Goal: Task Accomplishment & Management: Manage account settings

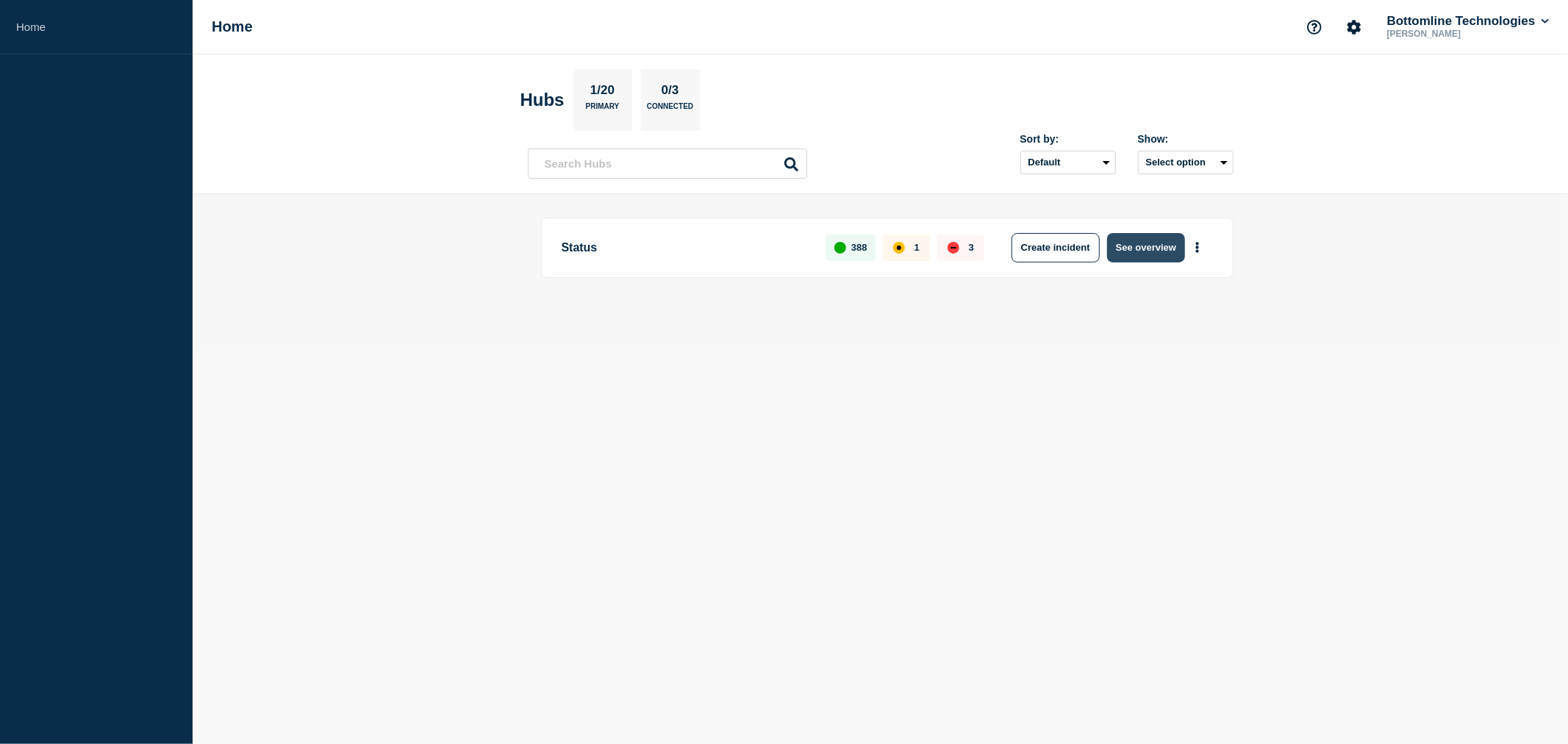
click at [1162, 244] on button "See overview" at bounding box center [1146, 247] width 78 height 29
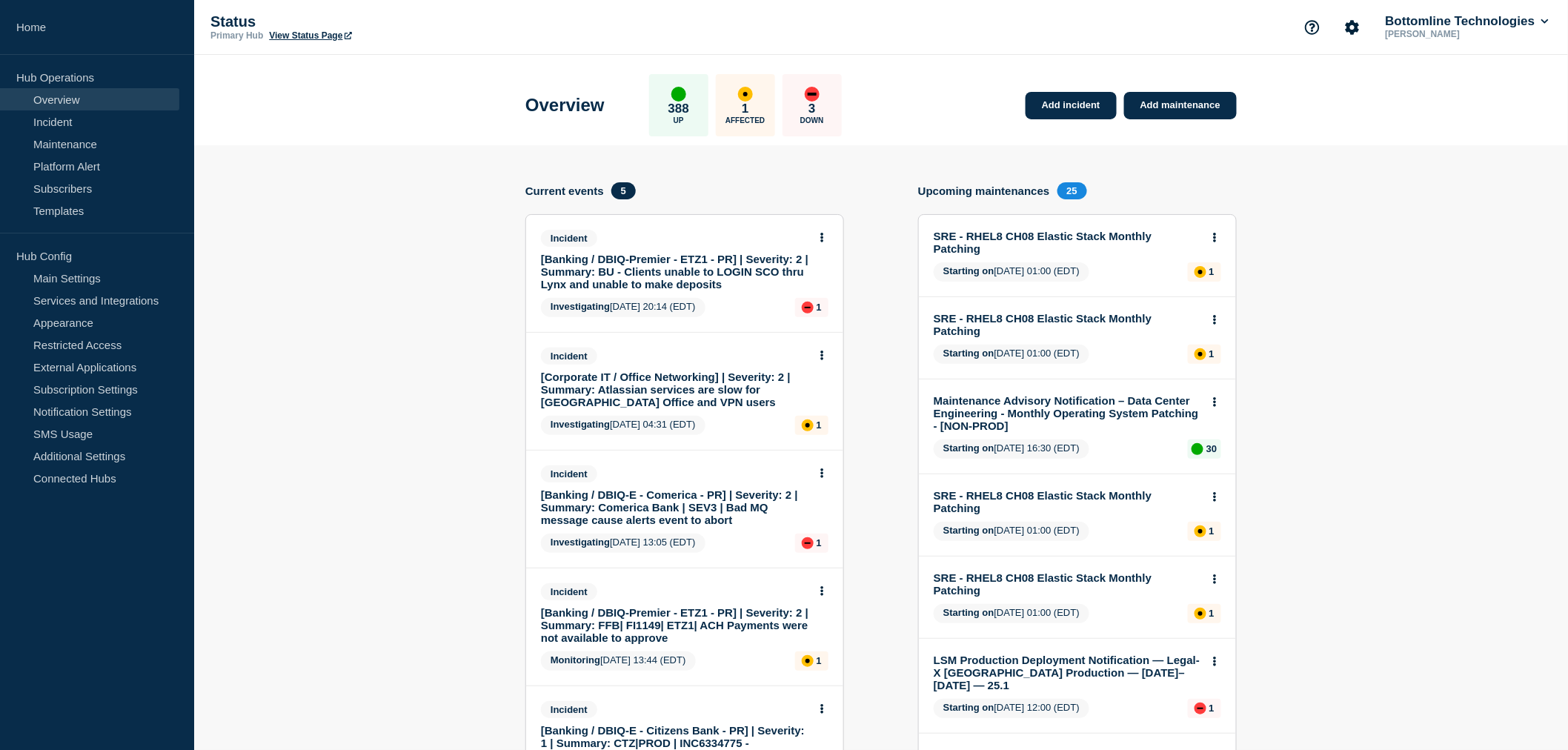
click at [721, 271] on link "[Banking / DBIQ-Premier - ETZ1 - PR] | Severity: 2 | Summary: BU - Clients unab…" at bounding box center [674, 271] width 267 height 37
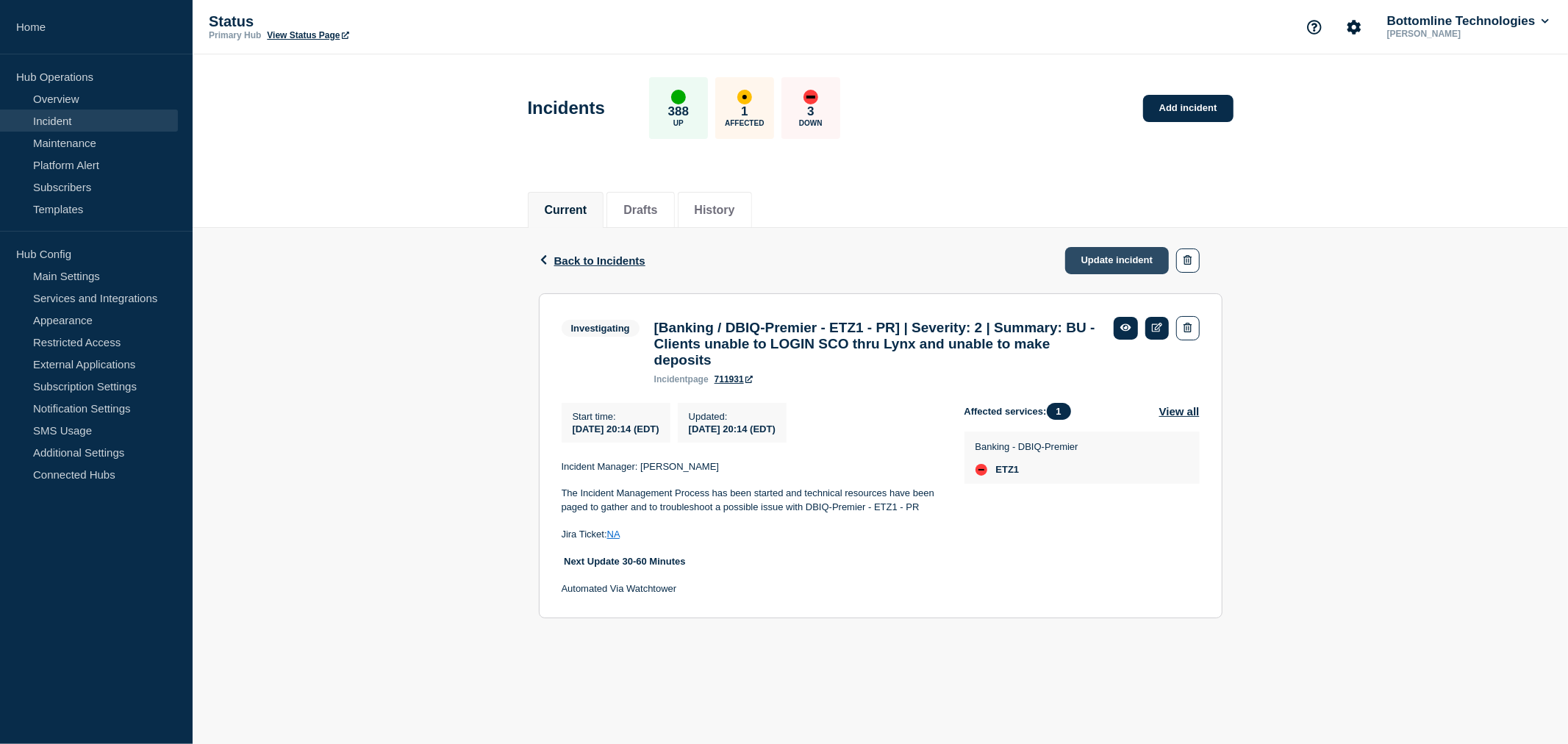
click at [1124, 261] on link "Update incident" at bounding box center [1117, 261] width 104 height 27
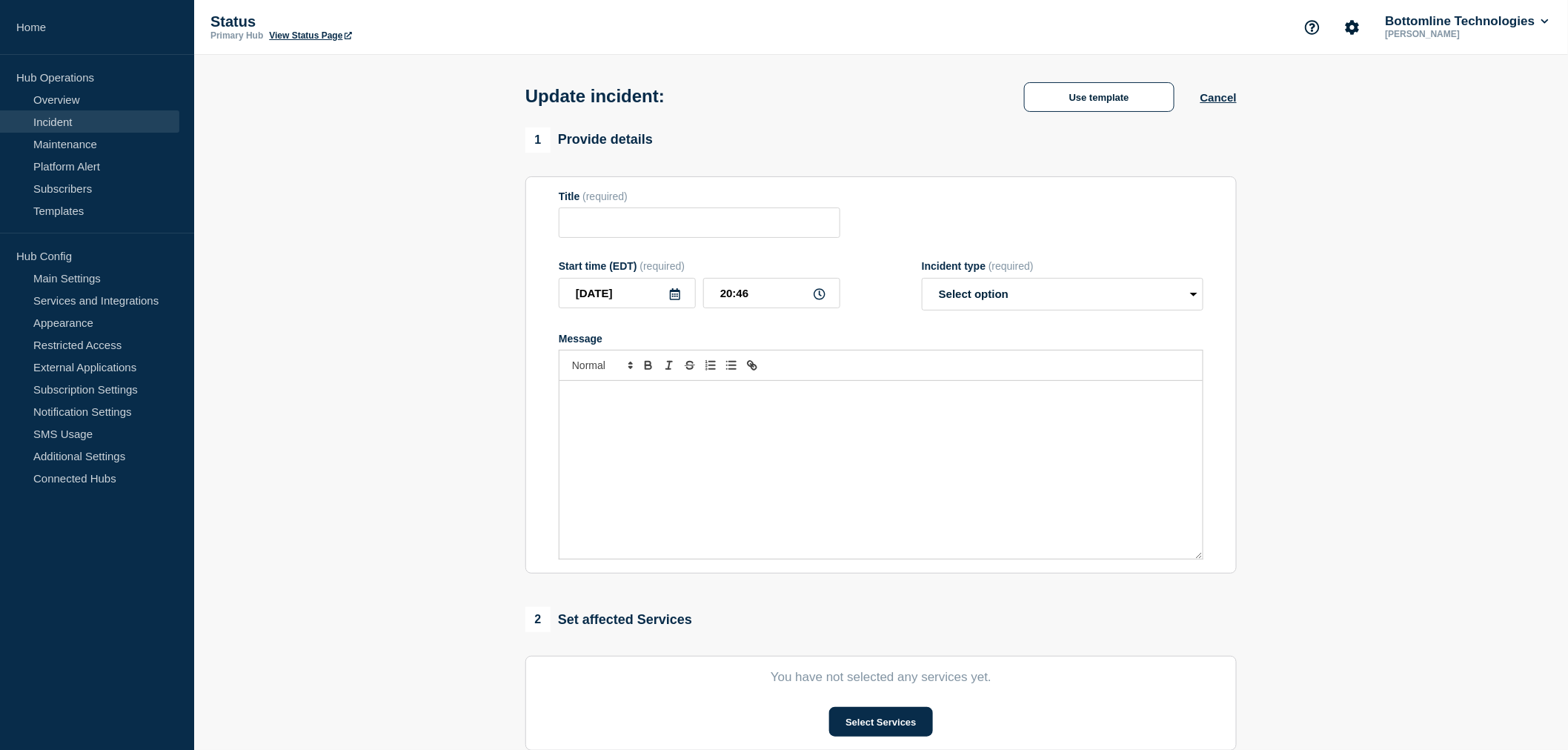
type input "[Banking / DBIQ-Premier - ETZ1 - PR] | Severity: 2 | Summary: BU - Clients unab…"
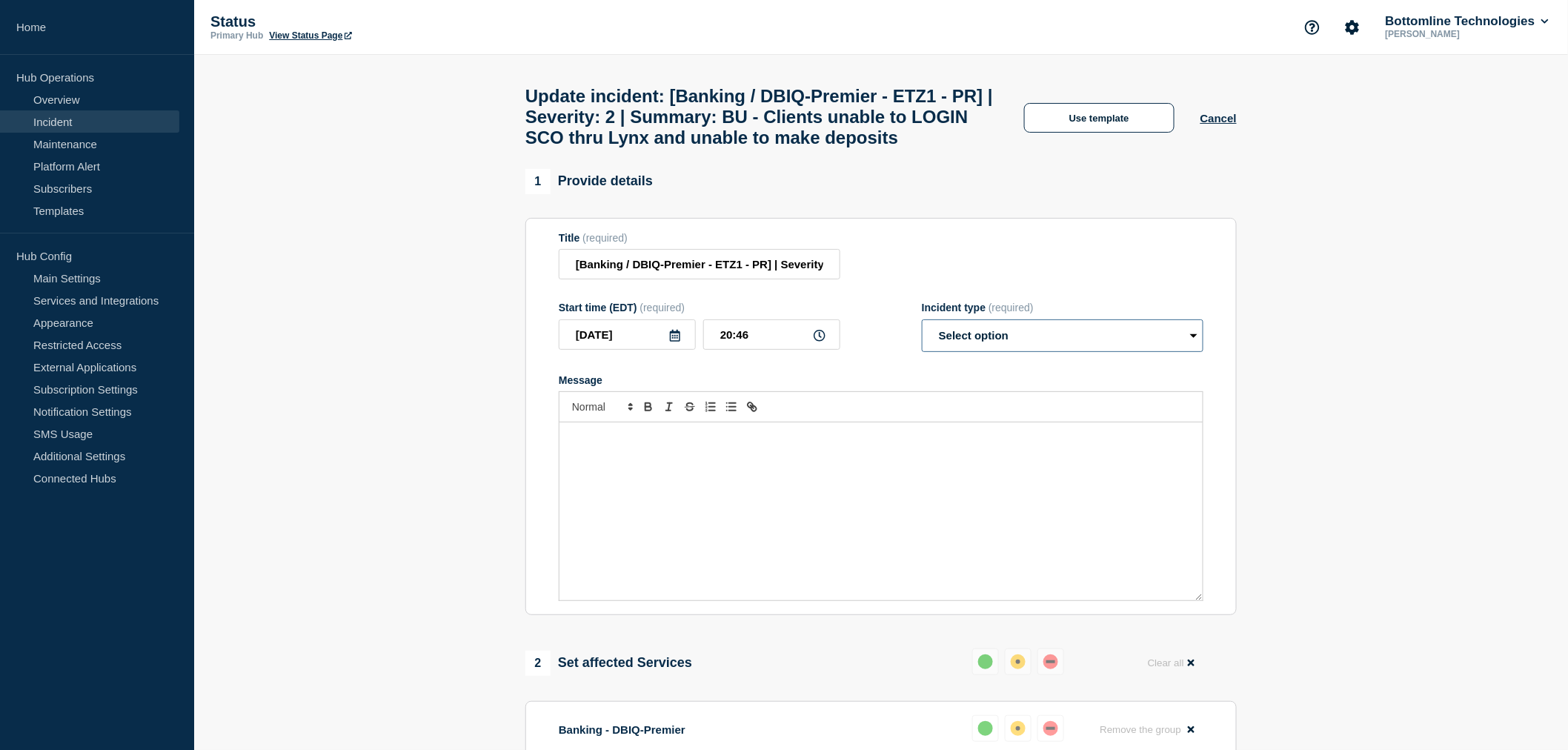
click at [998, 352] on select "Select option Investigating Identified Monitoring Resolved" at bounding box center [1062, 336] width 282 height 33
select select "investigating"
click at [922, 352] on select "Select option Investigating Identified Monitoring Resolved" at bounding box center [1062, 336] width 282 height 33
click at [1103, 132] on button "Use template" at bounding box center [1099, 118] width 151 height 29
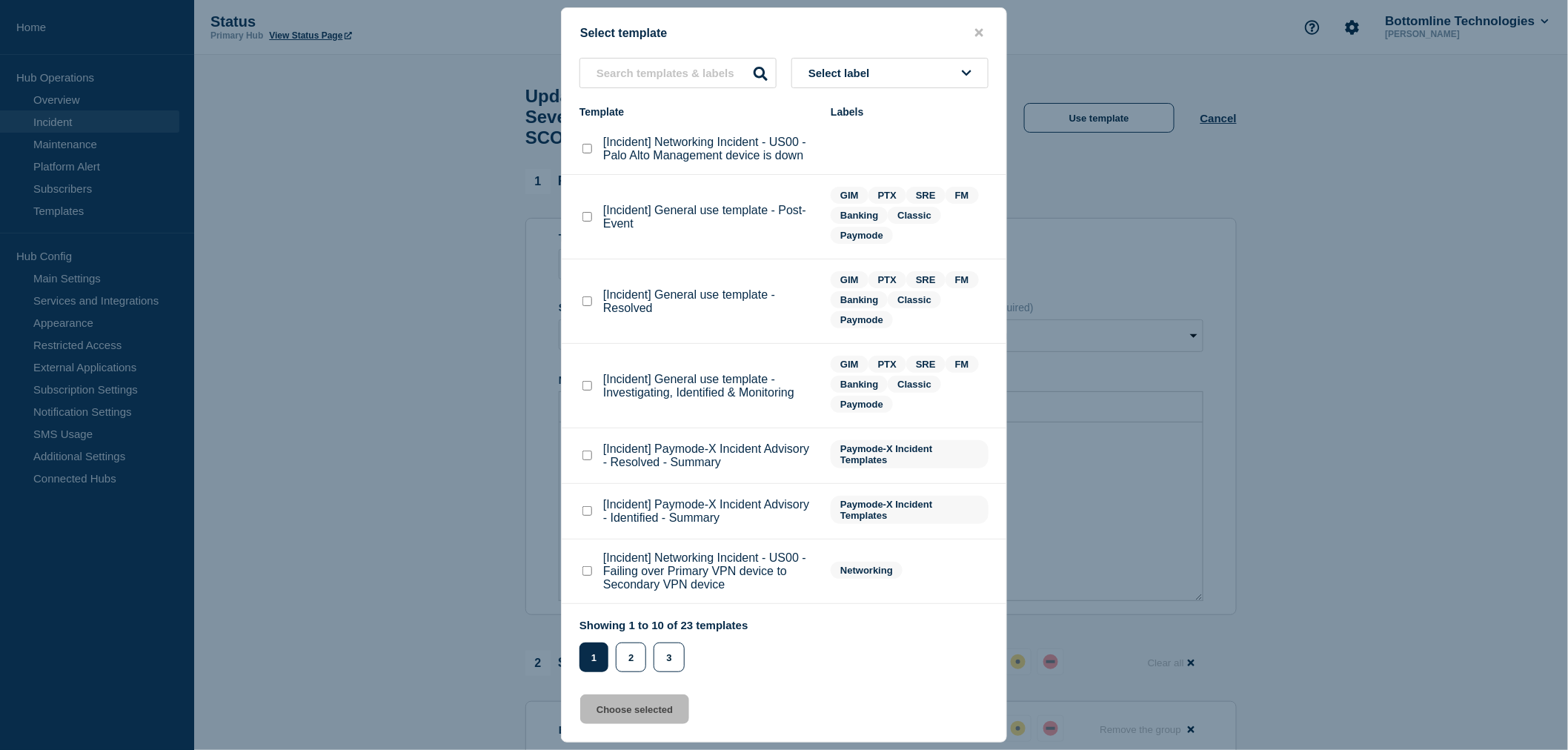
click at [591, 384] on checkbox"] "[Incident] General use template - Investigating, Identified & Monitoring checkb…" at bounding box center [587, 385] width 10 height 10
checkbox checkbox"] "true"
click at [642, 712] on button "Choose selected" at bounding box center [634, 709] width 109 height 29
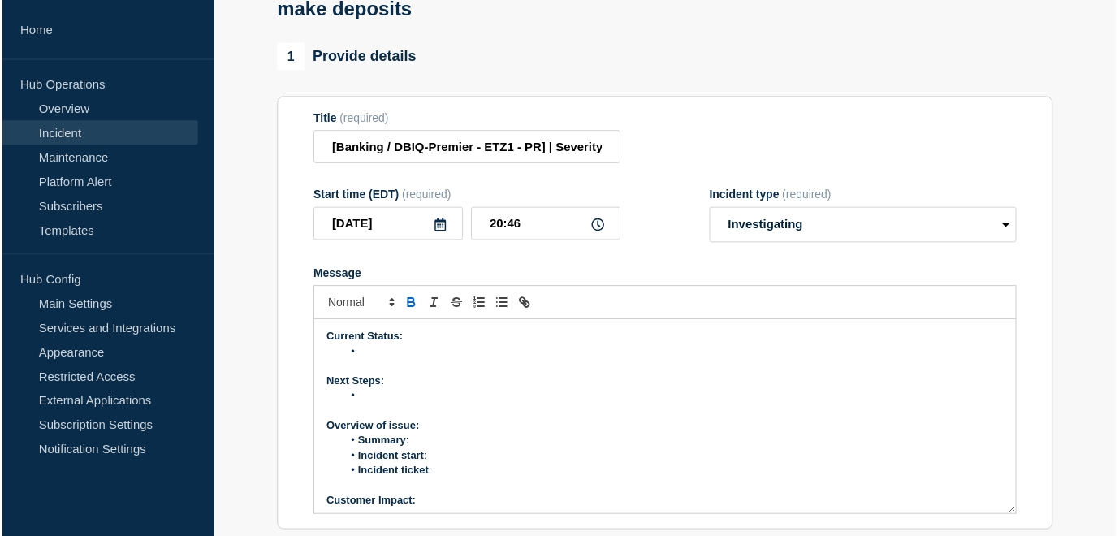
scroll to position [180, 0]
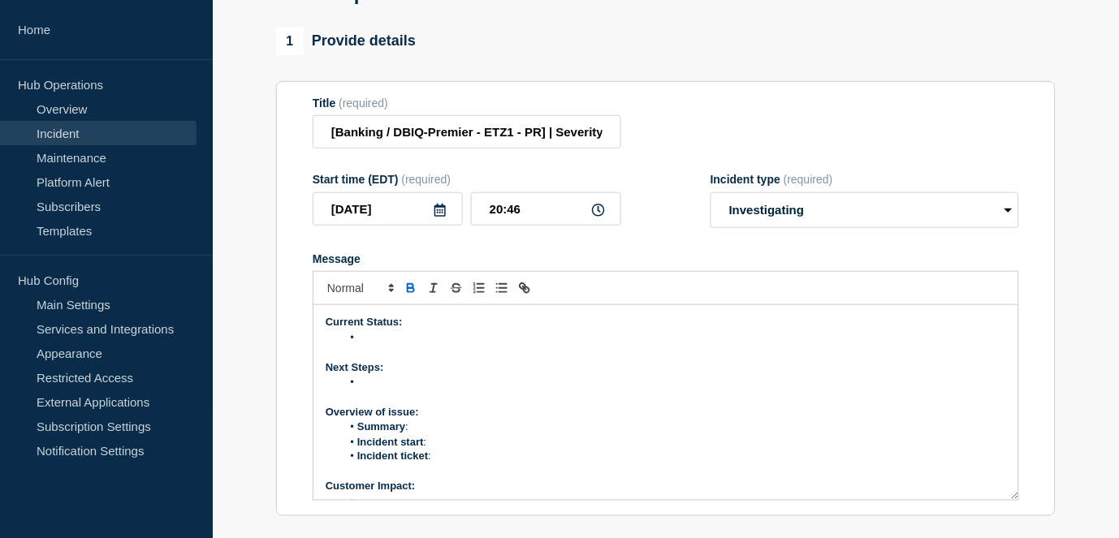
click at [376, 360] on p "Message" at bounding box center [666, 352] width 681 height 15
click at [376, 345] on li "Message" at bounding box center [674, 338] width 665 height 15
click at [356, 345] on li "Team is currently investigating" at bounding box center [674, 338] width 665 height 15
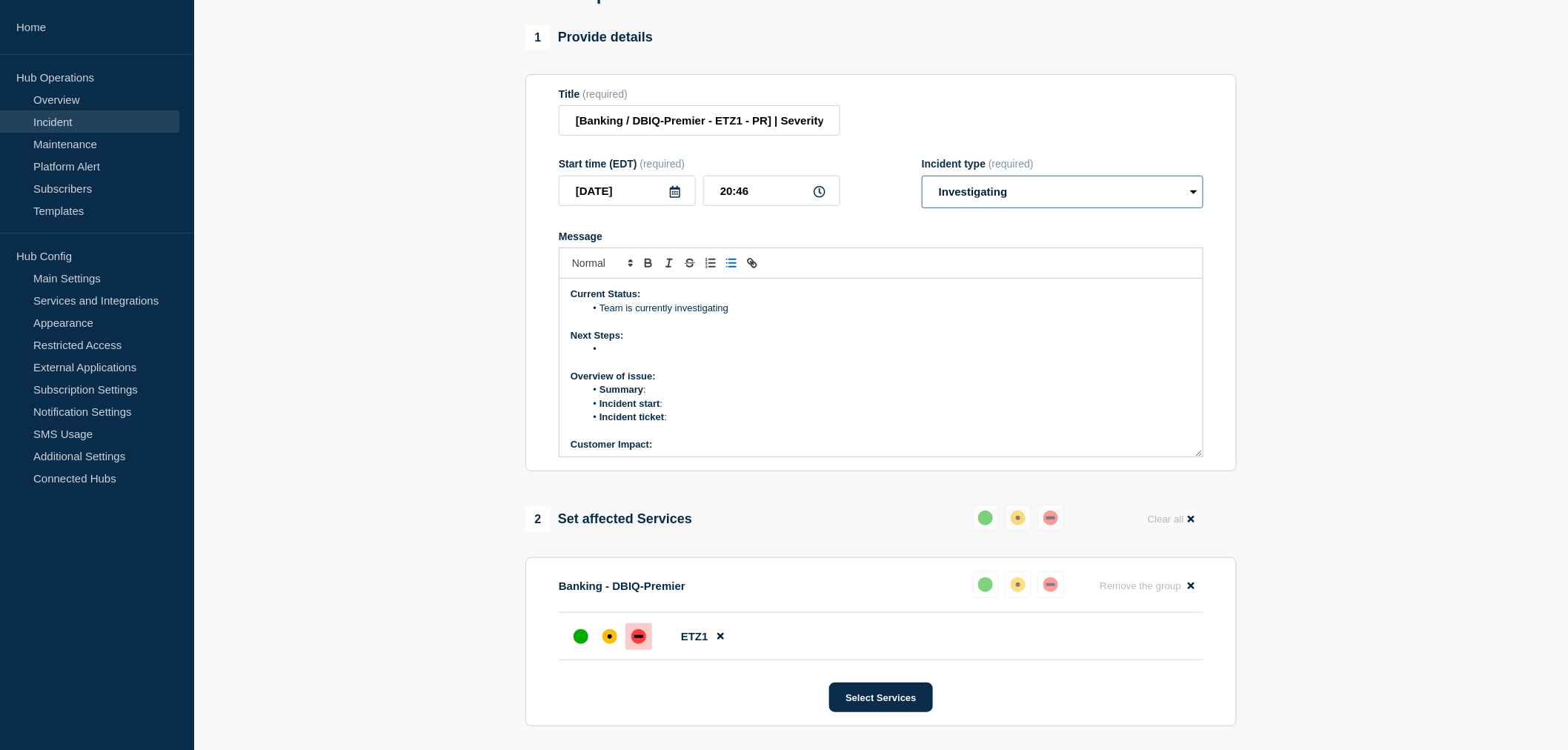
click at [988, 208] on select "Select option Investigating Identified Monitoring Resolved" at bounding box center [1062, 192] width 282 height 33
select select "monitoring"
click at [922, 193] on select "Select option Investigating Identified Monitoring Resolved" at bounding box center [1062, 192] width 282 height 33
click at [728, 318] on div "Current Status: Team is currently investigating Next Steps: Overview of issue: …" at bounding box center [881, 367] width 643 height 178
click at [728, 270] on icon "Toggle bulleted list" at bounding box center [731, 263] width 14 height 14
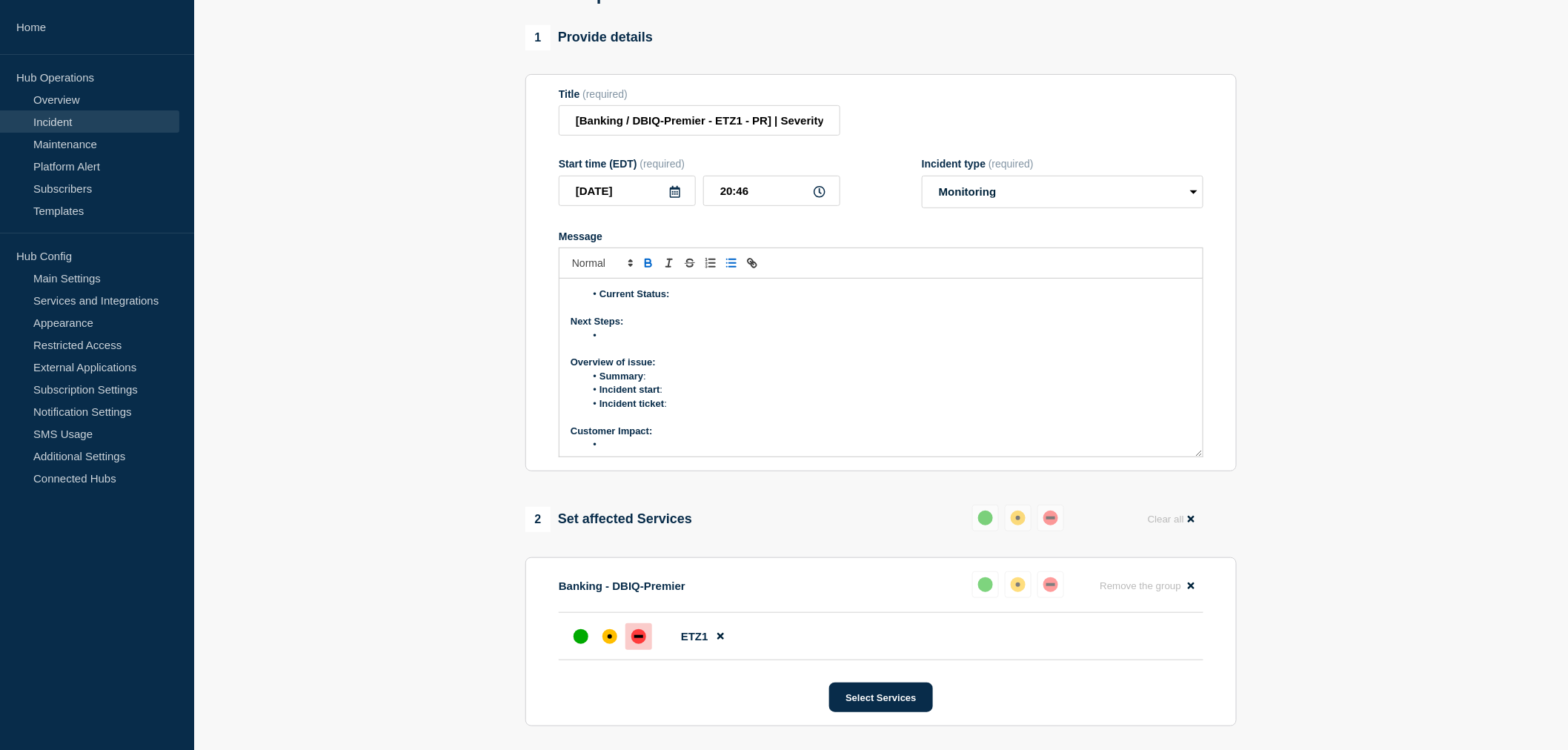
click at [600, 301] on span "Message" at bounding box center [600, 294] width 0 height 14
click at [658, 301] on p "Current Status:" at bounding box center [881, 294] width 622 height 14
click at [731, 270] on icon "Toggle bulleted list" at bounding box center [731, 263] width 14 height 14
click at [645, 315] on li "BU closewd their external bridge" at bounding box center [889, 308] width 607 height 14
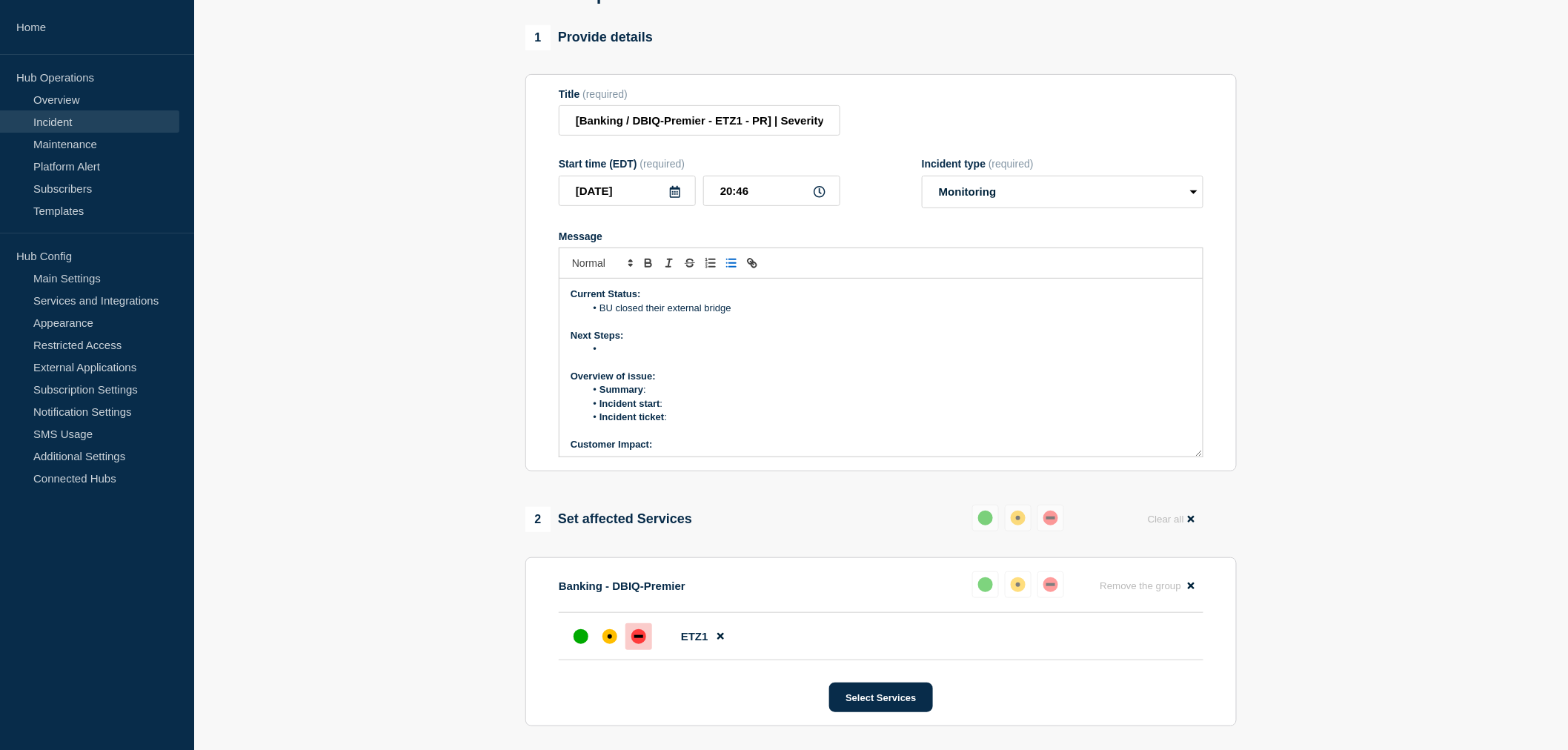
click at [747, 315] on li "BU closed their external bridge" at bounding box center [889, 308] width 607 height 14
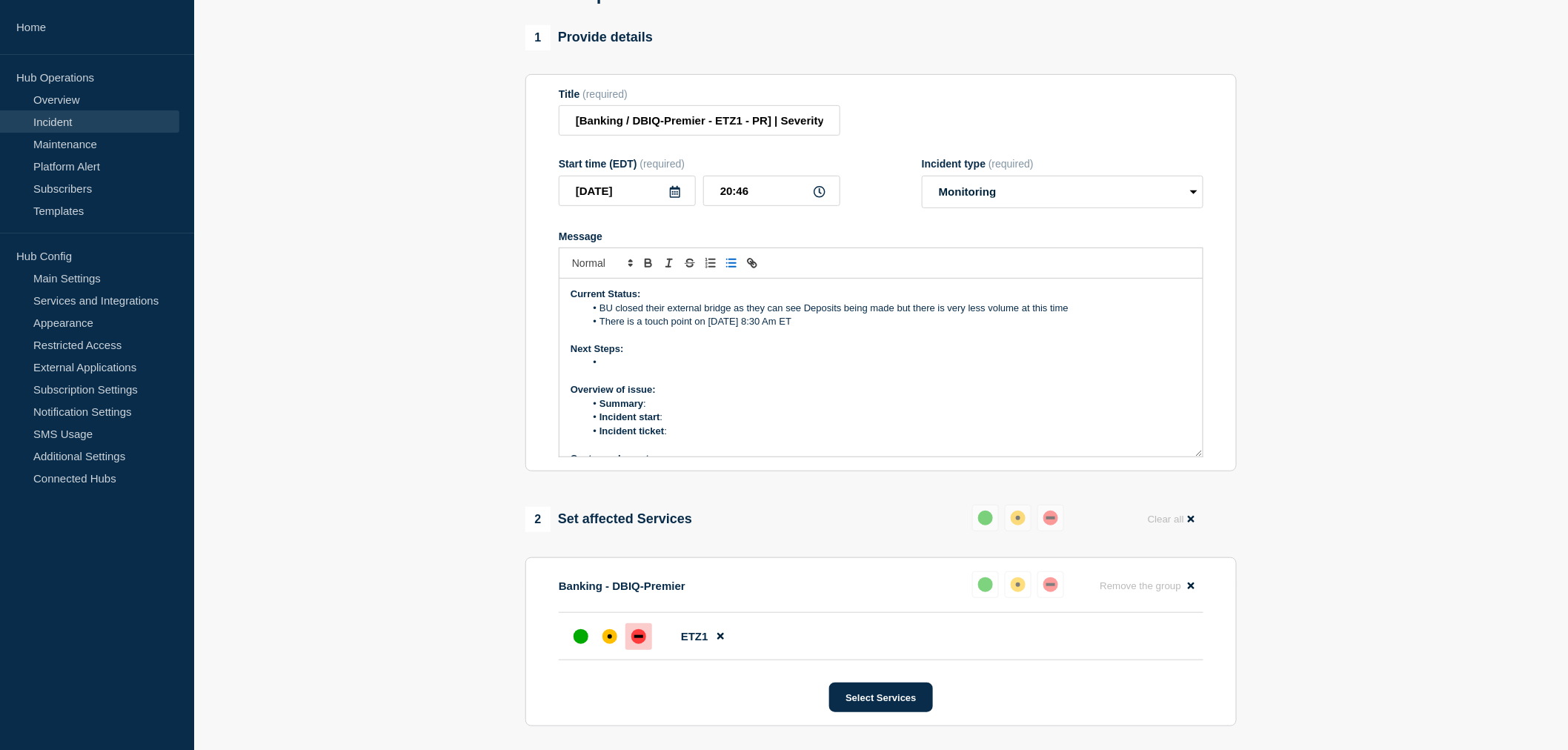
click at [602, 369] on li "Message" at bounding box center [889, 362] width 607 height 14
click at [653, 424] on li "Summary :" at bounding box center [889, 417] width 607 height 14
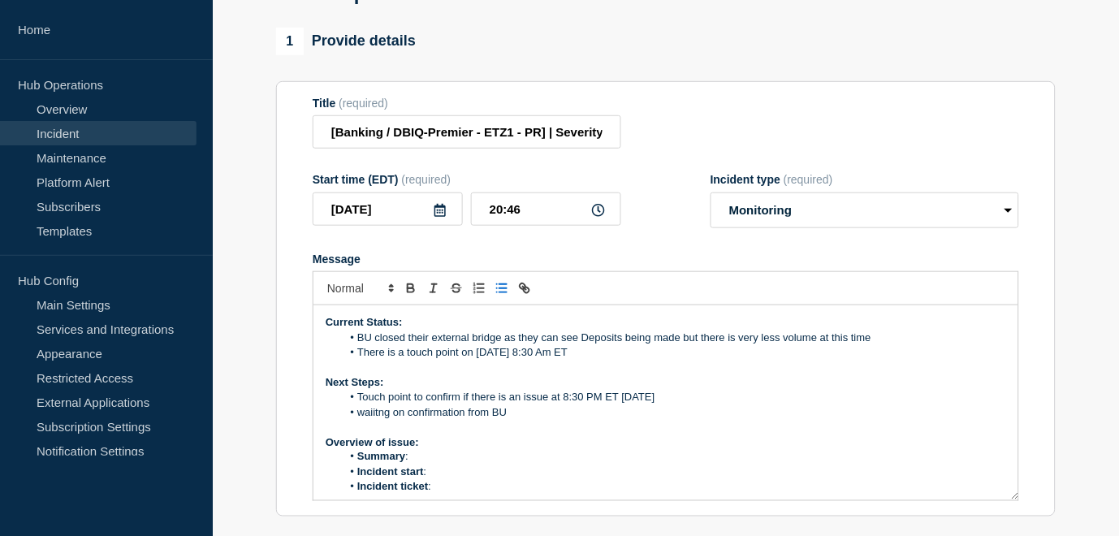
click at [434, 465] on li "Summary :" at bounding box center [674, 457] width 665 height 15
click at [433, 465] on li "Summary : BU - Clients unable to LOGIN SCO thru Lynx and unable to make deposits" at bounding box center [674, 457] width 665 height 15
click at [441, 480] on li "Incident start :" at bounding box center [674, 472] width 665 height 15
click at [447, 495] on li "Incident ticket :" at bounding box center [674, 487] width 665 height 15
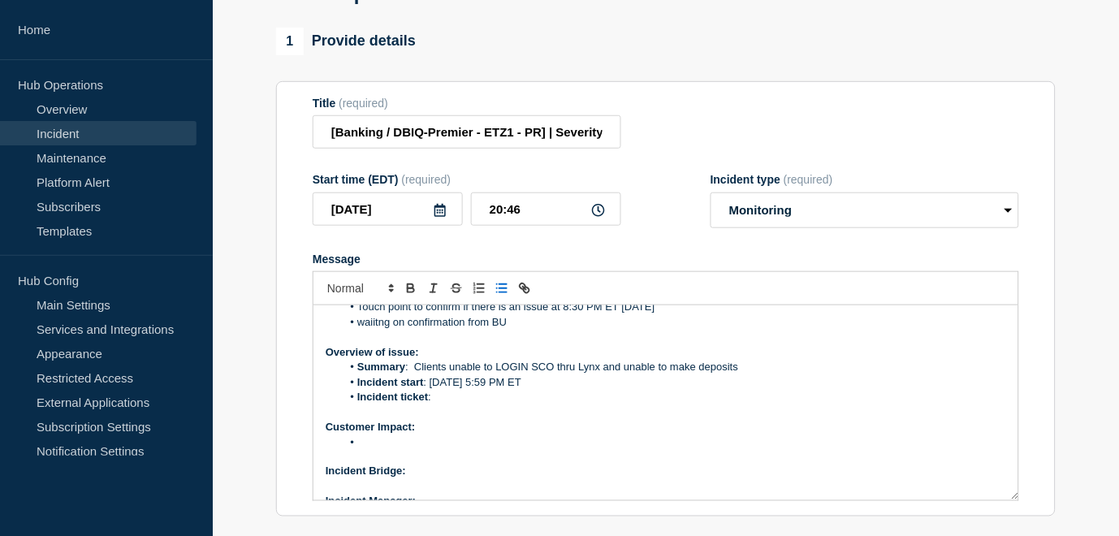
click at [442, 404] on li "Incident ticket :" at bounding box center [674, 397] width 665 height 15
click at [375, 450] on li "Message" at bounding box center [674, 442] width 665 height 15
drag, startPoint x: 414, startPoint y: 460, endPoint x: 349, endPoint y: 456, distance: 65.1
click at [349, 450] on li "WT-58859" at bounding box center [674, 442] width 665 height 15
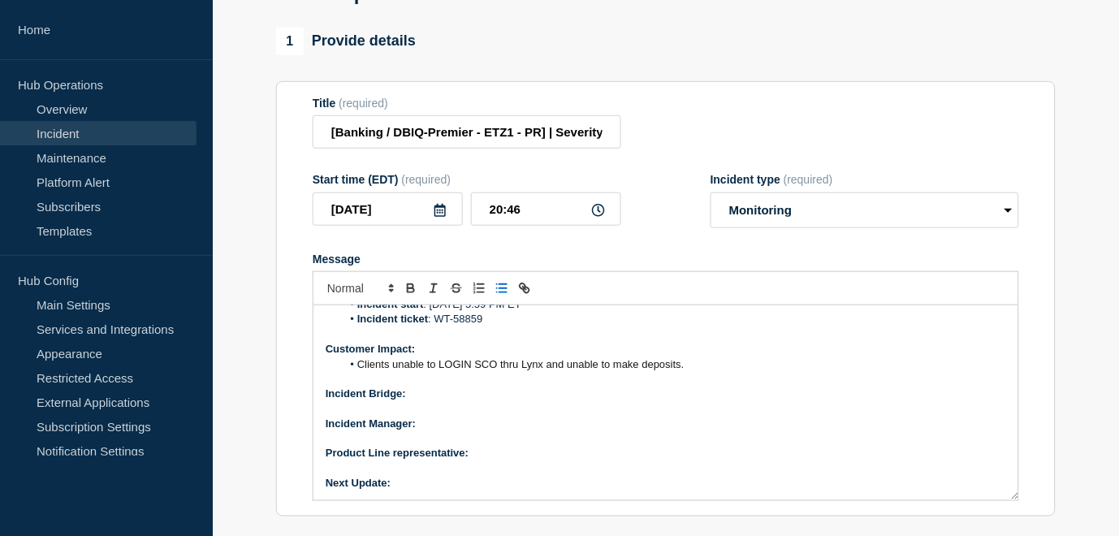
click at [423, 401] on p "Incident Bridge:" at bounding box center [666, 394] width 681 height 15
click at [426, 431] on p "Incident Manager:" at bounding box center [666, 424] width 681 height 15
click at [497, 461] on p "Product Line representative:" at bounding box center [666, 454] width 681 height 15
drag, startPoint x: 605, startPoint y: 474, endPoint x: 475, endPoint y: 468, distance: 130.1
click at [475, 461] on p "Product Line representative: Guru Prasad Pothurala" at bounding box center [666, 454] width 681 height 15
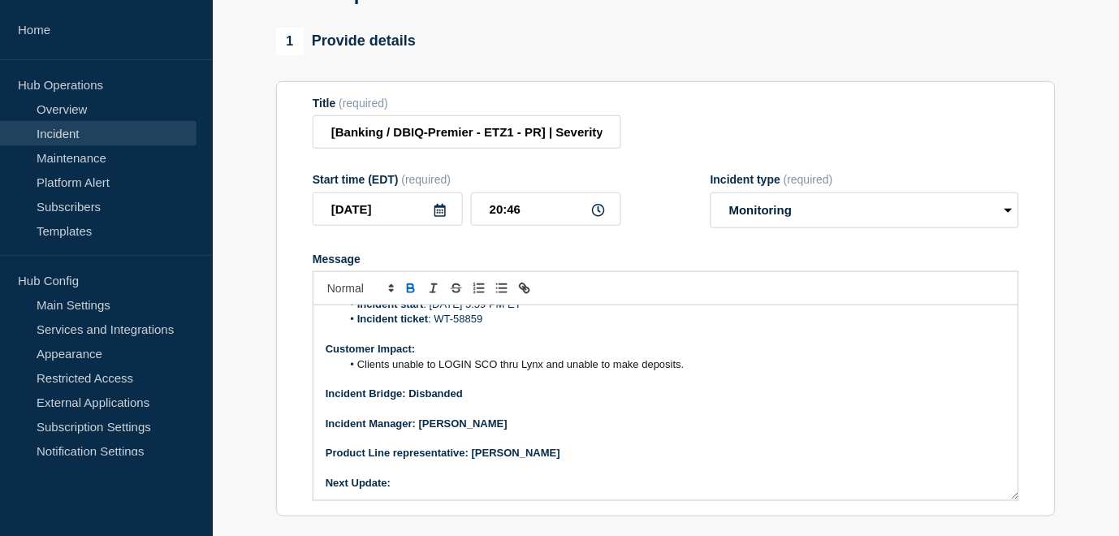
click at [475, 460] on strong "Product Line representative: Guru Prasad Pothurala" at bounding box center [443, 453] width 235 height 12
drag, startPoint x: 495, startPoint y: 445, endPoint x: 421, endPoint y: 447, distance: 74.8
click at [421, 431] on p "Incident Manager: Neena Goel" at bounding box center [666, 424] width 681 height 15
drag, startPoint x: 468, startPoint y: 408, endPoint x: 408, endPoint y: 416, distance: 59.7
click at [408, 401] on p "Incident Bridge: Disbanded" at bounding box center [666, 394] width 681 height 15
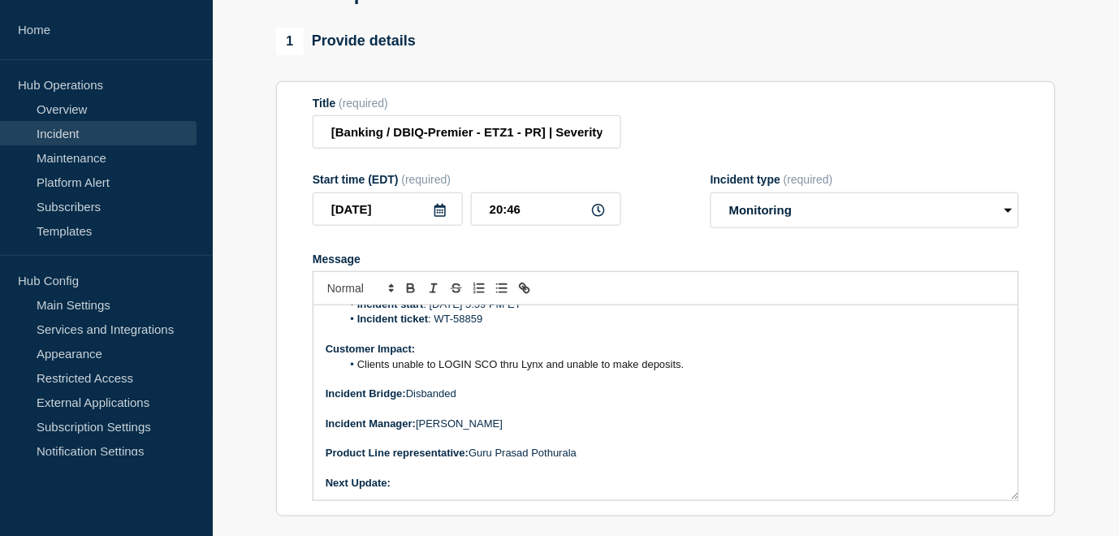
scroll to position [270, 0]
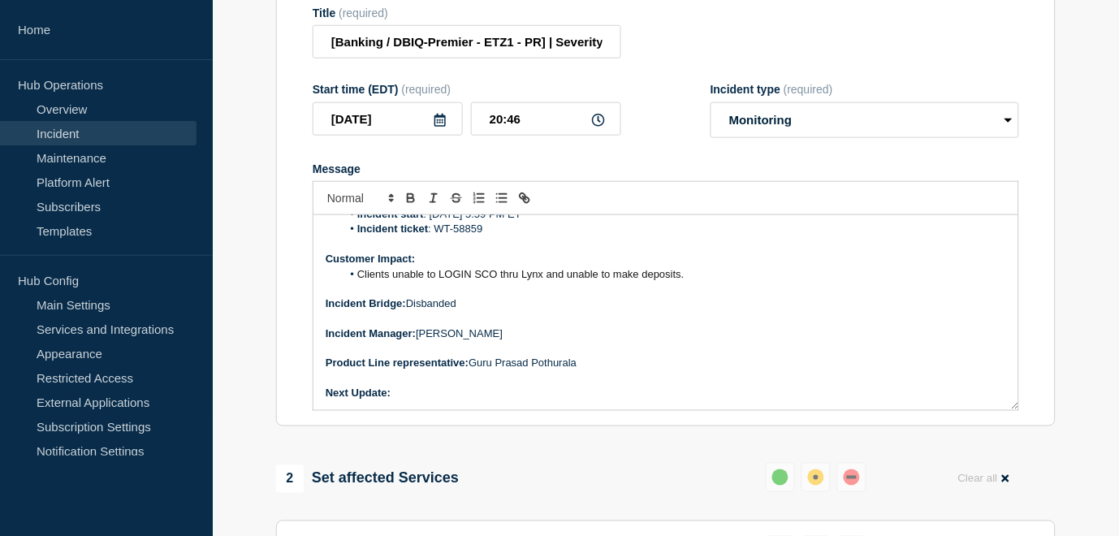
click at [414, 401] on p "Next Update:" at bounding box center [666, 394] width 681 height 15
drag, startPoint x: 561, startPoint y: 413, endPoint x: 392, endPoint y: 404, distance: 169.1
click at [392, 400] on p "Next Update: tomorrow morning after the call" at bounding box center [666, 393] width 681 height 15
click at [392, 399] on strong "Next Update: tomorrow morning after the call" at bounding box center [433, 393] width 214 height 12
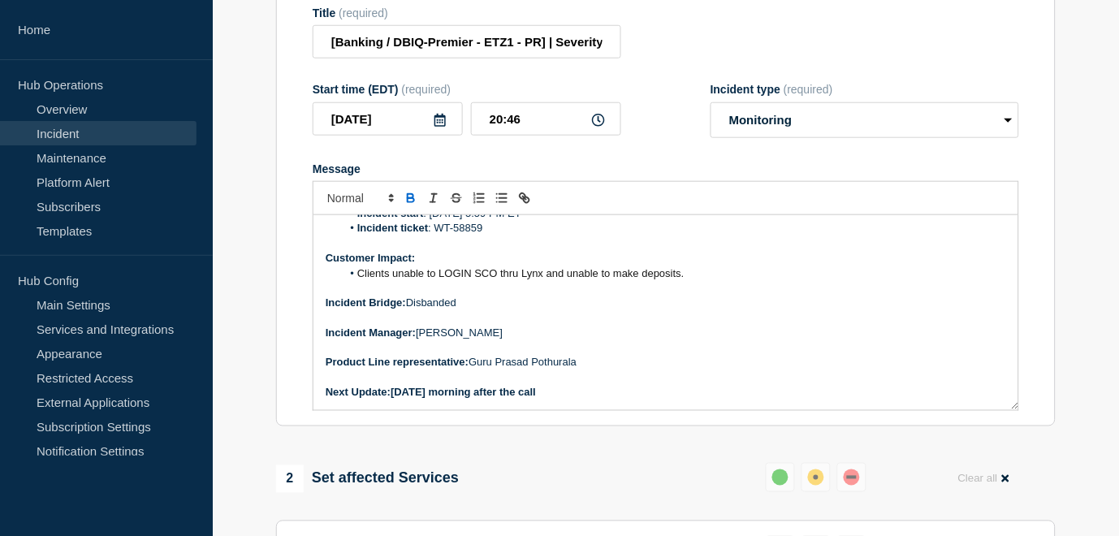
drag, startPoint x: 559, startPoint y: 408, endPoint x: 393, endPoint y: 407, distance: 165.7
click at [393, 400] on p "Next Update: ﻿ tomorrow morning after the call" at bounding box center [666, 393] width 681 height 15
click at [418, 400] on p "Next Update: ﻿ tomorrow morning after the call" at bounding box center [666, 393] width 681 height 15
drag, startPoint x: 439, startPoint y: 408, endPoint x: 395, endPoint y: 412, distance: 43.2
click at [395, 400] on p "Next Update: tomorrow morning after the call" at bounding box center [666, 393] width 681 height 15
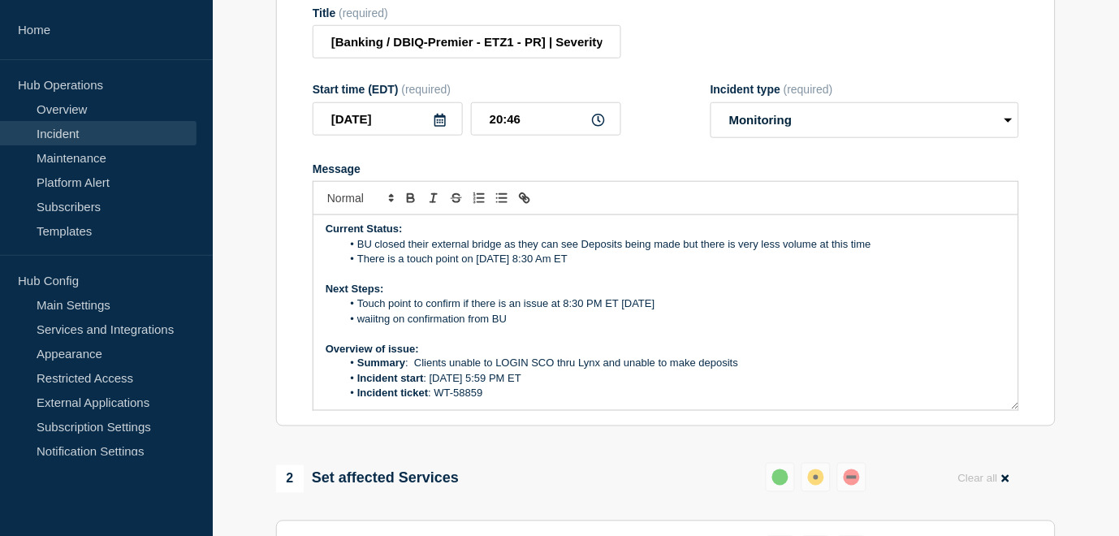
scroll to position [0, 0]
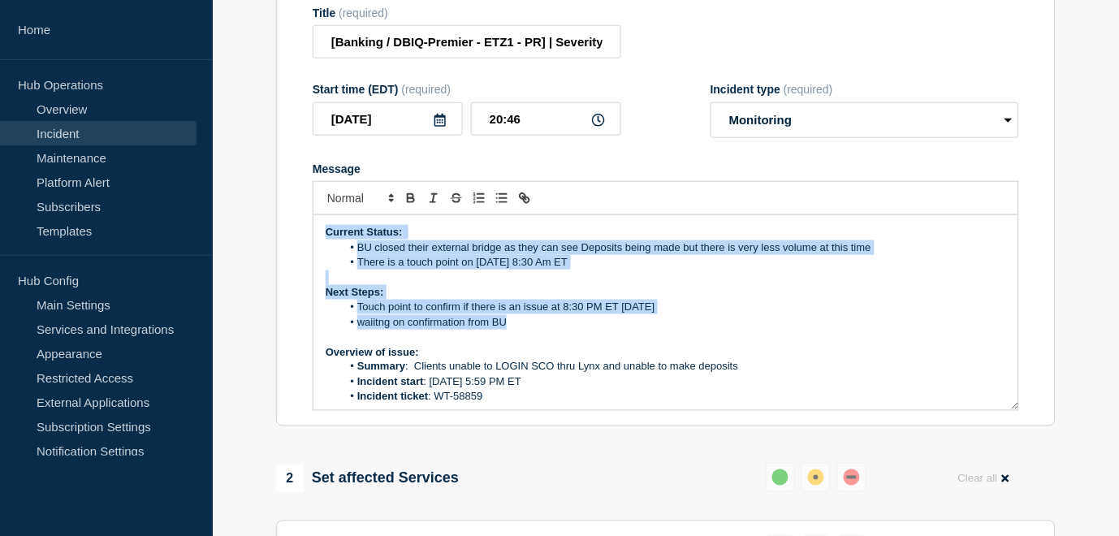
drag, startPoint x: 517, startPoint y: 344, endPoint x: 320, endPoint y: 249, distance: 218.7
click at [320, 249] on div "Current Status: BU closed their external bridge as they can see Deposits being …" at bounding box center [665, 312] width 705 height 195
copy div "Current Status: BU closed their external bridge as they can see Deposits being …"
click at [579, 319] on div "Current Status: BU closed their external bridge as they can see Deposits being …" at bounding box center [665, 312] width 705 height 195
click at [585, 270] on li "There is a touch point on 8/10 at 8:30 Am ET" at bounding box center [674, 262] width 665 height 15
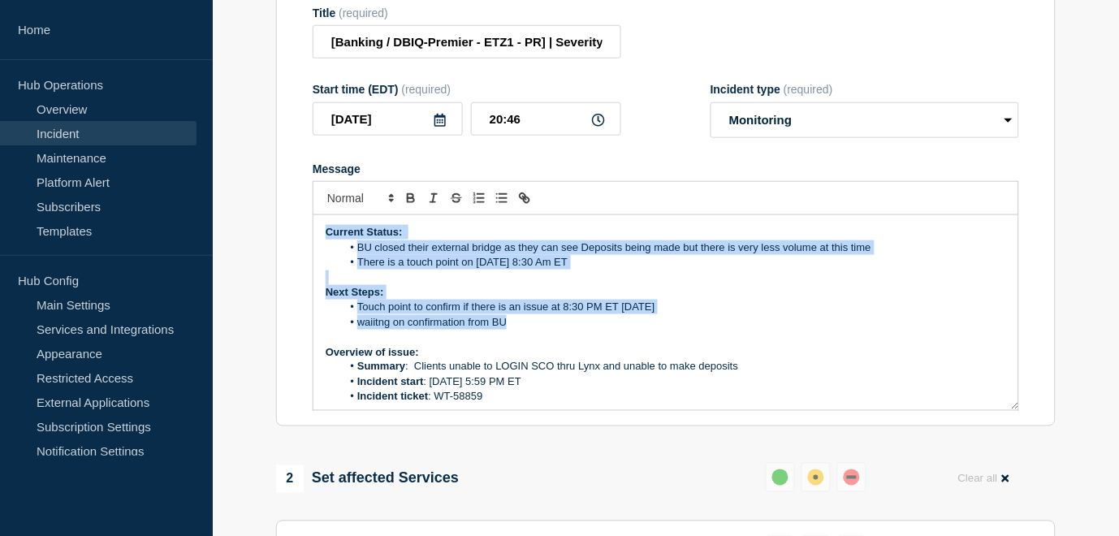
click at [585, 270] on li "There is a touch point on 8/10 at 8:30 Am ET" at bounding box center [674, 262] width 665 height 15
drag, startPoint x: 681, startPoint y: 317, endPoint x: 918, endPoint y: 347, distance: 239.8
click at [698, 319] on div "Current Status: BU closed their external bridge as they can see Deposits being …" at bounding box center [665, 312] width 705 height 195
click at [918, 330] on li "waiitng on confirmation from BU" at bounding box center [674, 322] width 665 height 15
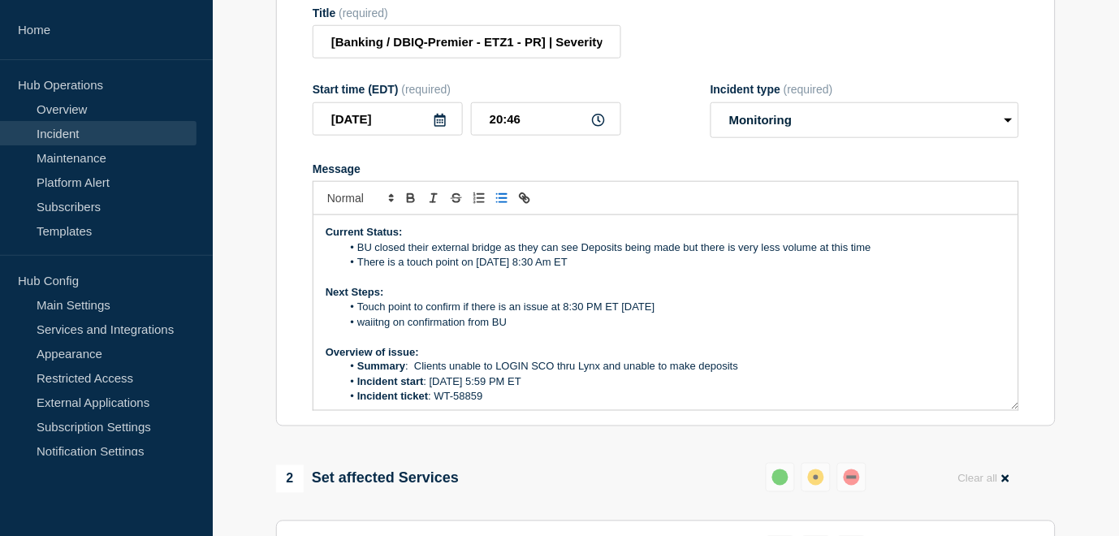
drag, startPoint x: 578, startPoint y: 276, endPoint x: 394, endPoint y: 273, distance: 184.4
click at [394, 270] on ol "BU closed their external bridge as they can see Deposits being made but there i…" at bounding box center [666, 255] width 681 height 30
click at [391, 255] on li "BU closed their external bridge as they can see Deposits being made but there i…" at bounding box center [674, 247] width 665 height 15
drag, startPoint x: 571, startPoint y: 279, endPoint x: 396, endPoint y: 252, distance: 176.6
click at [396, 252] on div "Current Status: BU closed their external bridge as they can see Deposits being …" at bounding box center [665, 312] width 705 height 195
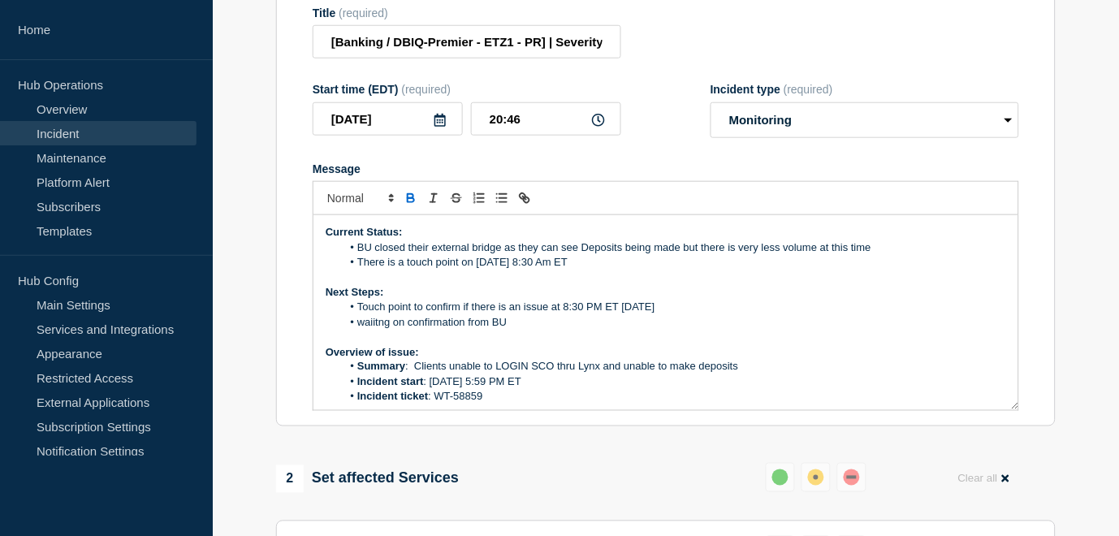
click at [570, 270] on li "There is a touch point on 8/10 at 8:30 Am ET" at bounding box center [674, 262] width 665 height 15
drag, startPoint x: 574, startPoint y: 283, endPoint x: 360, endPoint y: 265, distance: 215.1
click at [360, 265] on ol "BU closed their external bridge as they can see Deposits being made but there i…" at bounding box center [666, 255] width 681 height 30
click at [325, 258] on div "Current Status: BU has closed their external bridge as deposits are being made,…" at bounding box center [665, 312] width 705 height 195
click at [326, 255] on p "BU has closed their external bridge as deposits are being made, though current …" at bounding box center [666, 247] width 681 height 15
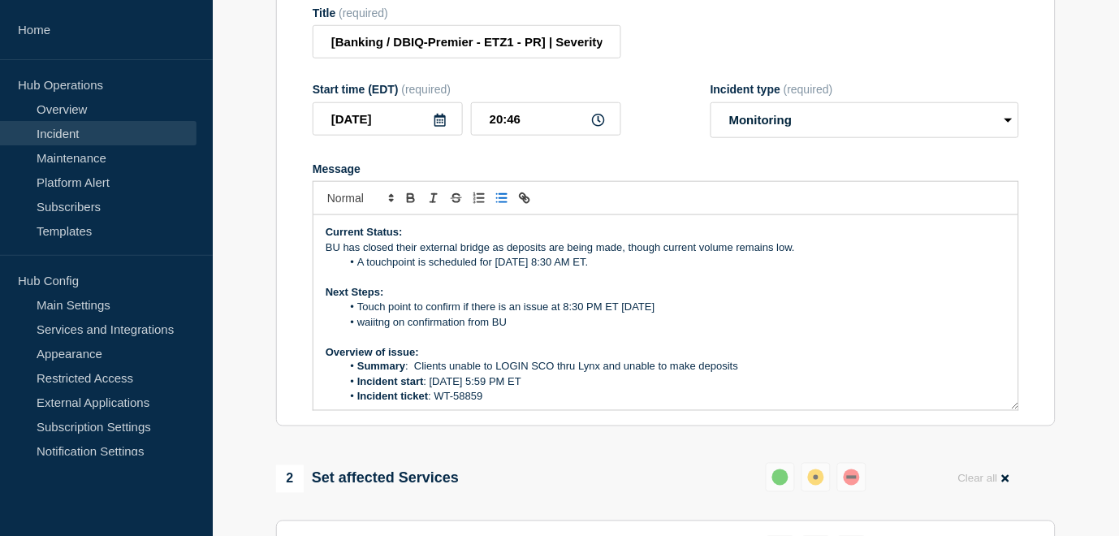
click at [499, 205] on icon "Toggle bulleted list" at bounding box center [502, 198] width 15 height 15
click at [525, 330] on li "waiitng on confirmation from BU" at bounding box center [674, 322] width 665 height 15
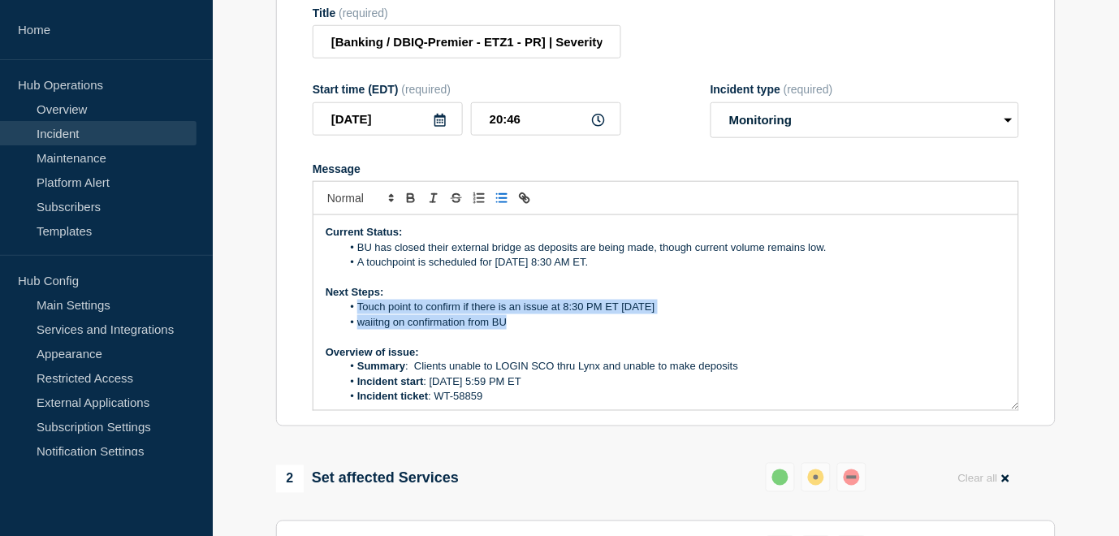
drag, startPoint x: 513, startPoint y: 343, endPoint x: 351, endPoint y: 323, distance: 163.6
click at [351, 323] on ol "Touch point to confirm if there is an issue at 8:30 PM ET 8/10/2025 waiitng on …" at bounding box center [666, 315] width 681 height 30
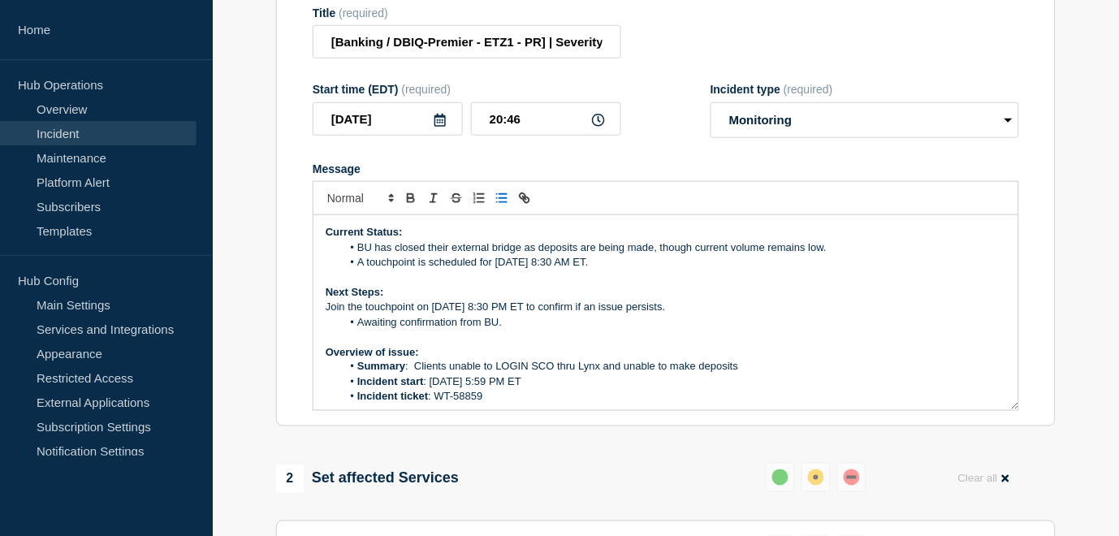
click at [326, 314] on p "Join the touchpoint on 8/10/2025 at 8:30 PM ET to confirm if an issue persists." at bounding box center [666, 307] width 681 height 15
click at [501, 205] on icon "Toggle bulleted list" at bounding box center [502, 198] width 15 height 15
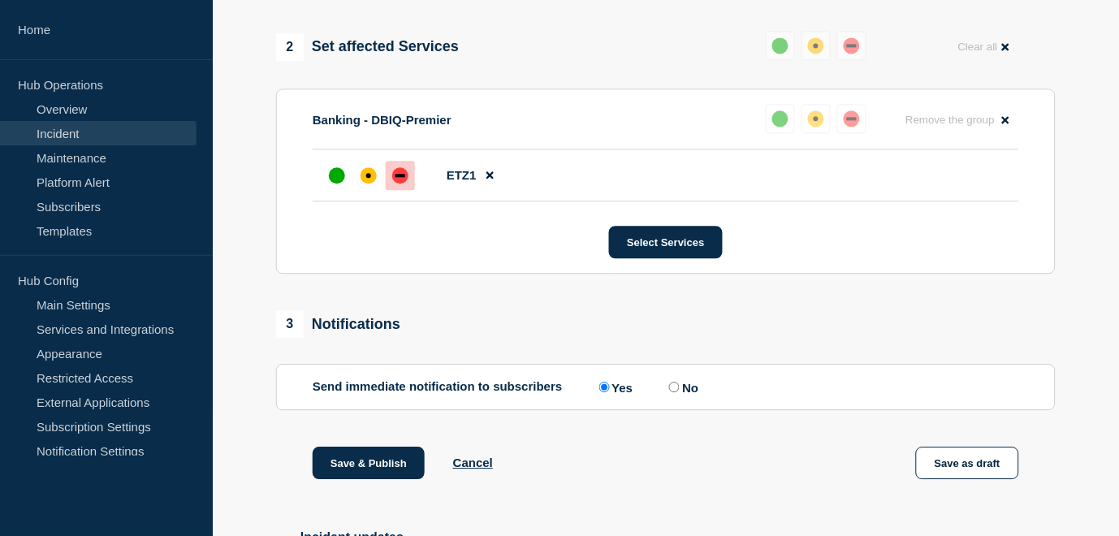
scroll to position [721, 0]
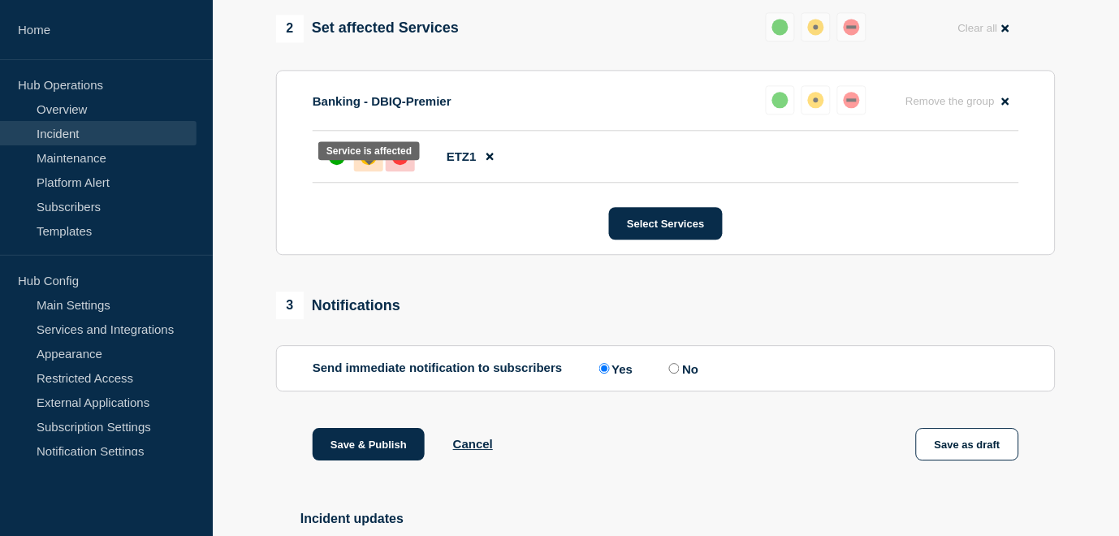
click at [368, 159] on div "affected" at bounding box center [368, 156] width 5 height 5
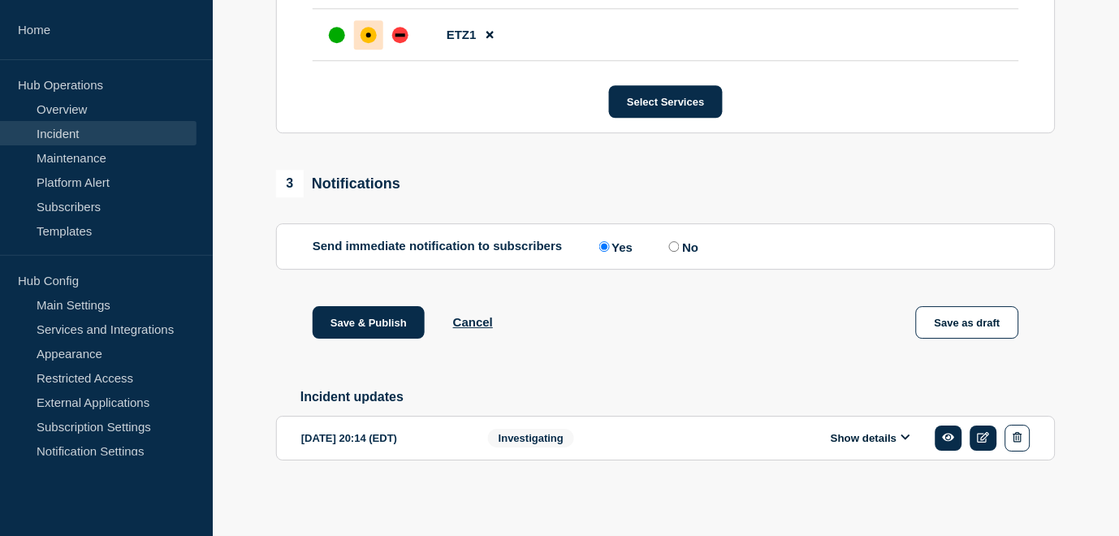
scroll to position [867, 0]
click at [368, 318] on button "Save & Publish" at bounding box center [369, 322] width 112 height 32
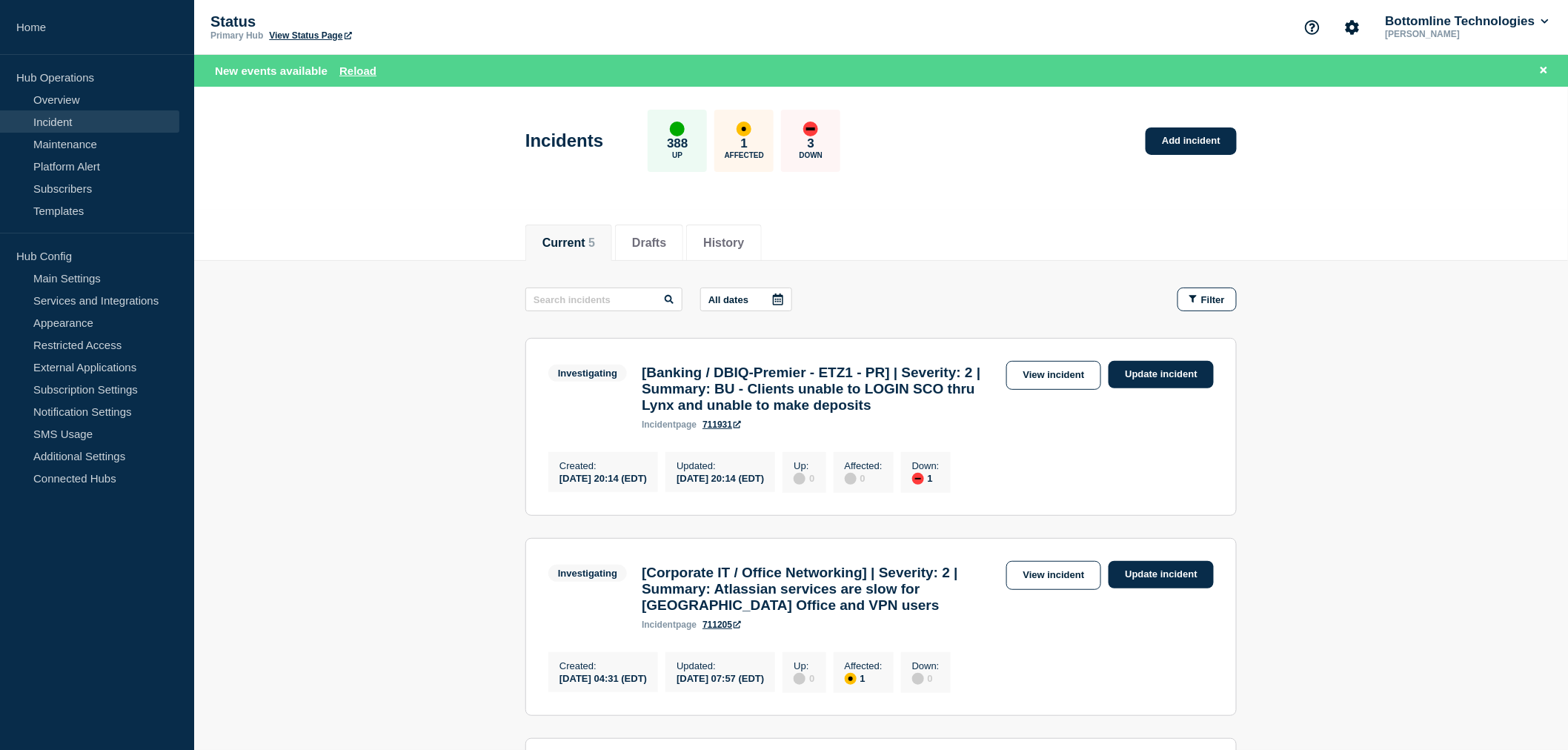
click at [1049, 365] on link "View incident" at bounding box center [1054, 375] width 96 height 29
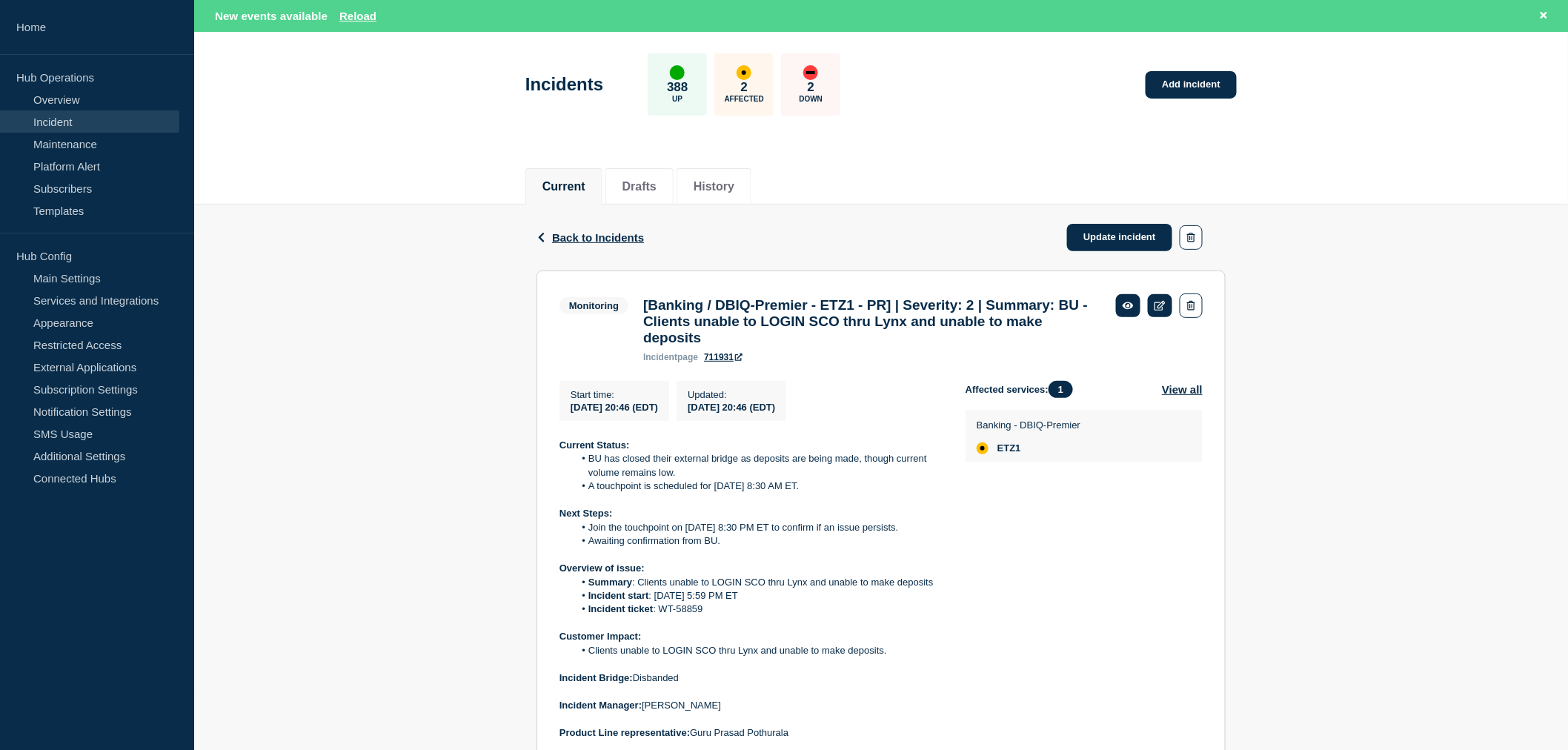
scroll to position [164, 0]
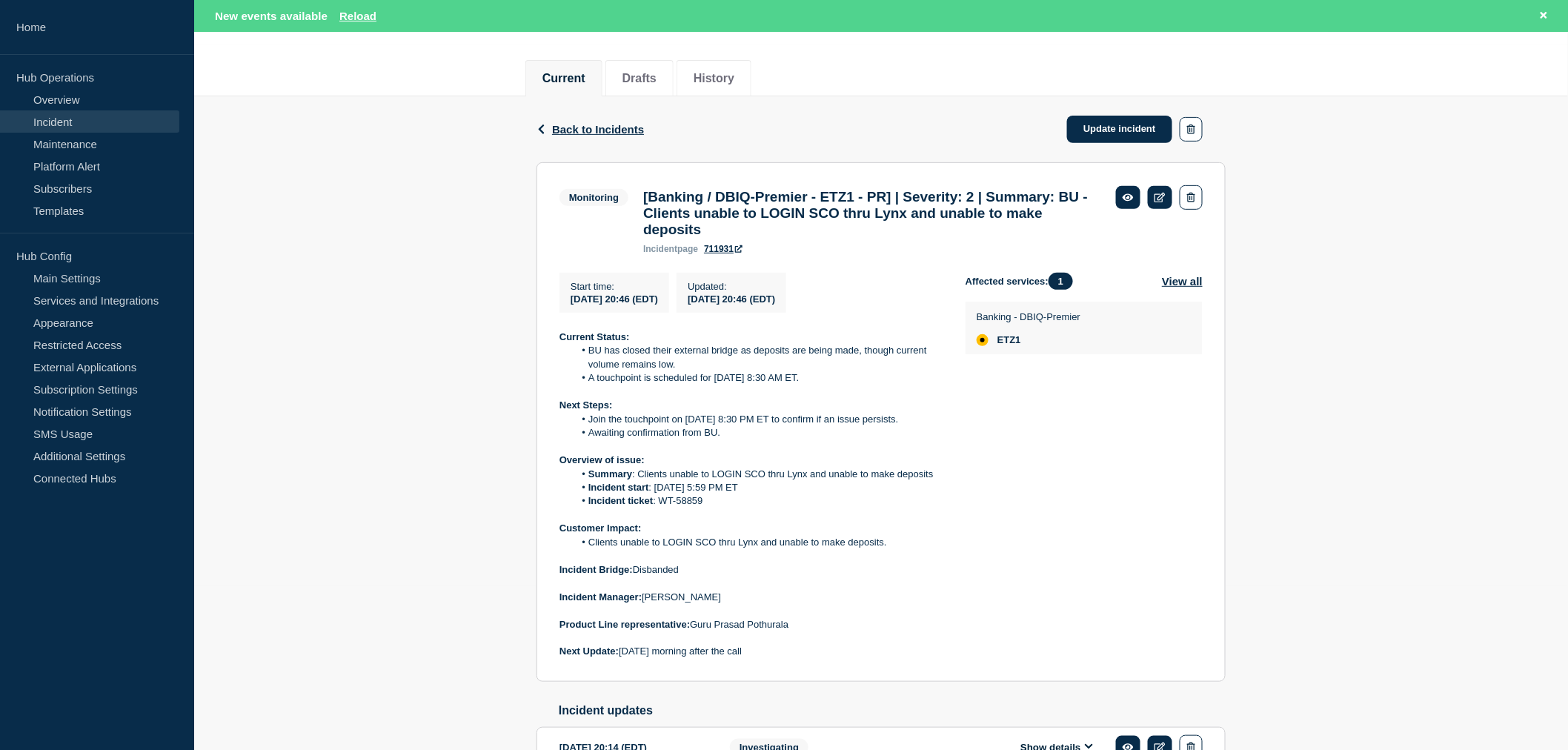
click at [550, 345] on section "Monitoring [Banking / DBIQ-Premier - ETZ1 - PR] | Severity: 2 | Summary: BU - C…" at bounding box center [881, 422] width 689 height 519
drag, startPoint x: 595, startPoint y: 364, endPoint x: 791, endPoint y: 662, distance: 356.7
click at [791, 659] on div "Current Status: BU has closed their external bridge as deposits are being made,…" at bounding box center [750, 495] width 382 height 328
copy div "Current Status: BU has closed their external bridge as deposits are being made,…"
click at [1106, 130] on link "Update incident" at bounding box center [1119, 130] width 105 height 27
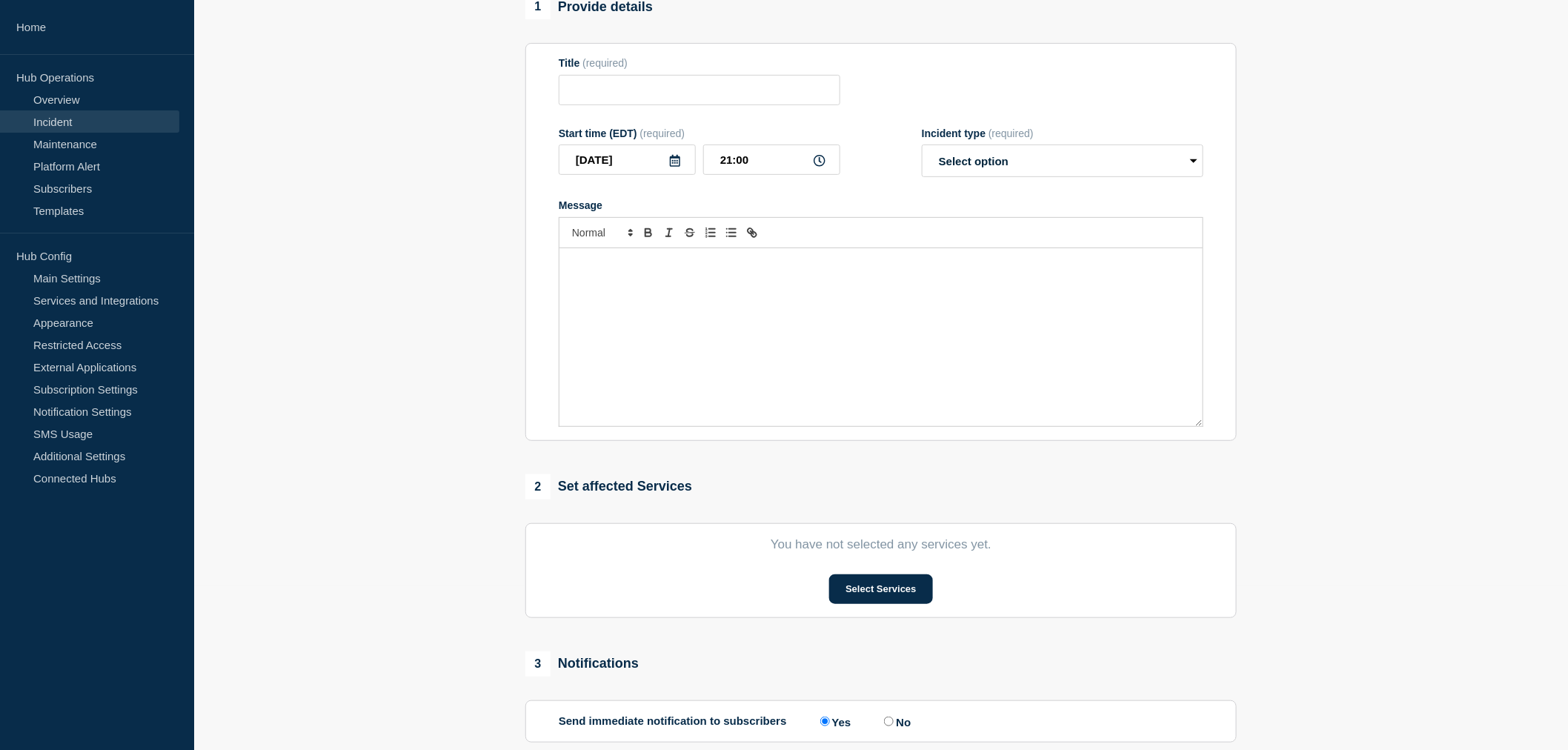
type input "[Banking / DBIQ-Premier - ETZ1 - PR] | Severity: 2 | Summary: BU - Clients unab…"
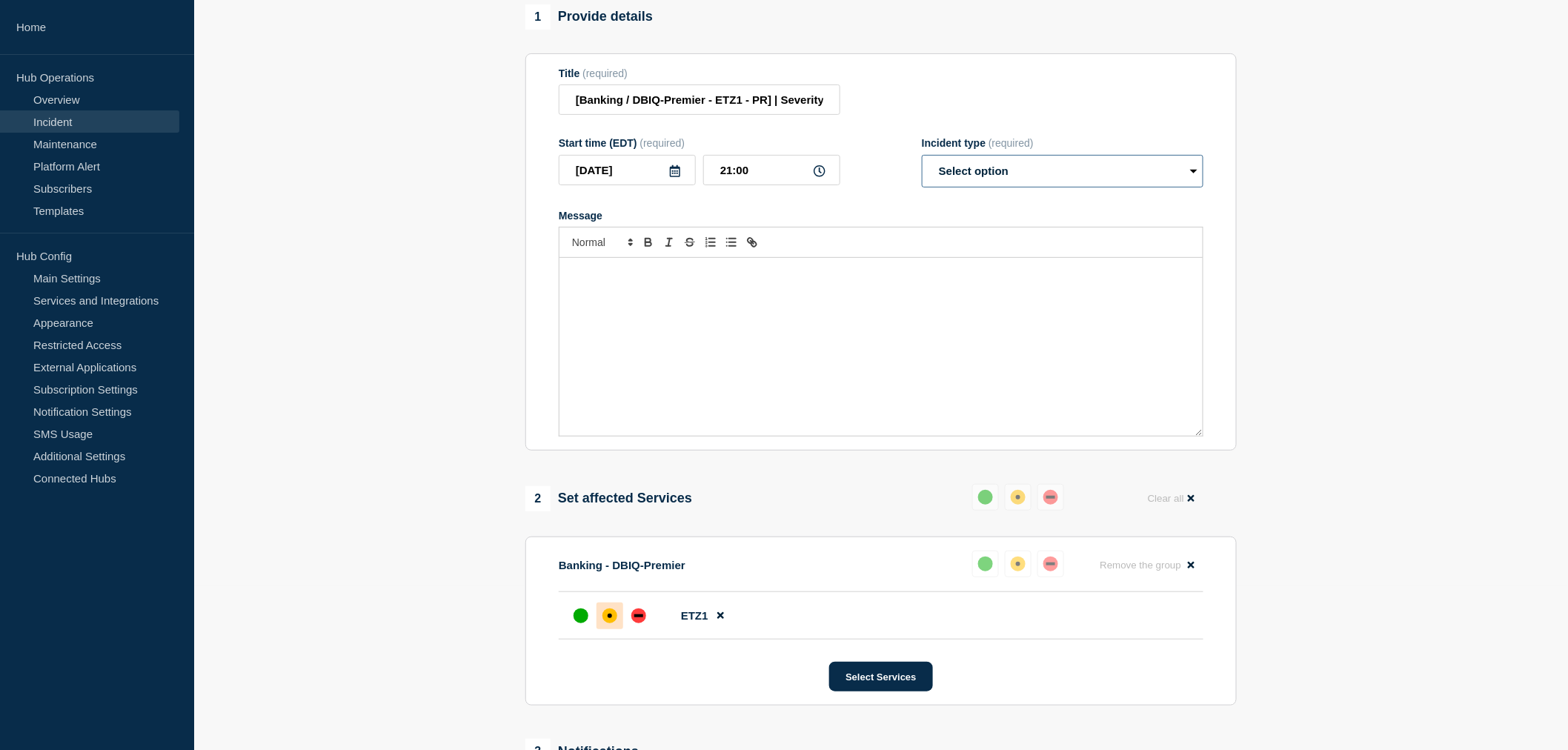
click at [964, 187] on select "Select option Investigating Identified Monitoring Resolved" at bounding box center [1062, 172] width 282 height 33
select select "monitoring"
click at [922, 187] on select "Select option Investigating Identified Monitoring Resolved" at bounding box center [1062, 172] width 282 height 33
click at [605, 329] on div "Message" at bounding box center [881, 347] width 643 height 178
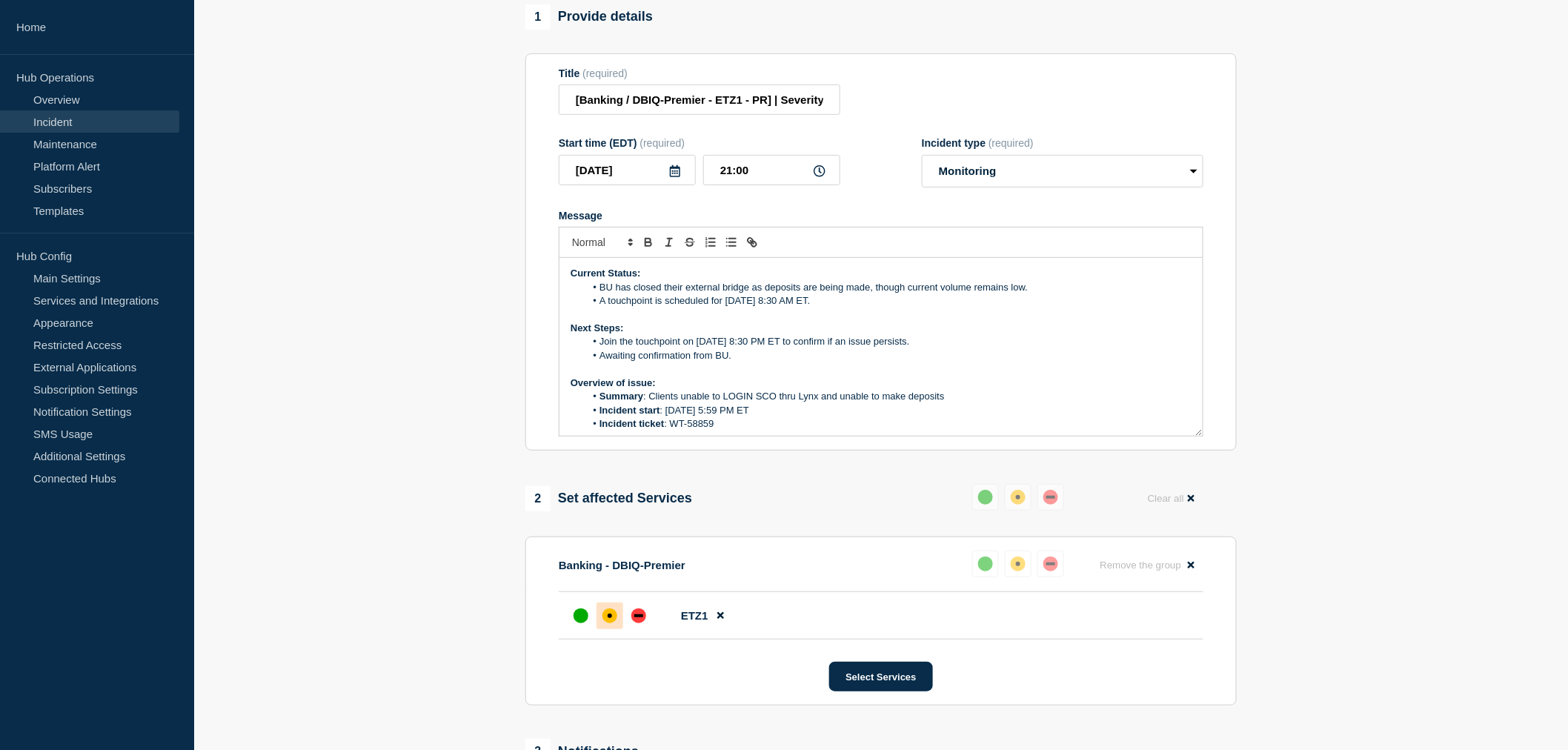
click at [729, 307] on li "A touchpoint is scheduled for 8/10 at 8:30 AM ET." at bounding box center [889, 300] width 607 height 14
click at [744, 307] on li "A touchpoint is scheduled for 9/10 at 8:30 AM ET." at bounding box center [889, 300] width 607 height 14
click at [700, 349] on li "Join the touchpoint on 8/10/2025 at 8:30 PM ET to confirm if an issue persists." at bounding box center [889, 341] width 607 height 14
click at [712, 349] on li "Join the touchpoint on 9/10/2025 at 8:30 PM ET to confirm if an issue persists." at bounding box center [889, 341] width 607 height 14
click at [715, 349] on li "Join the touchpoint on 9/10/2025 at 8:30 PM ET to confirm if an issue persists." at bounding box center [889, 341] width 607 height 14
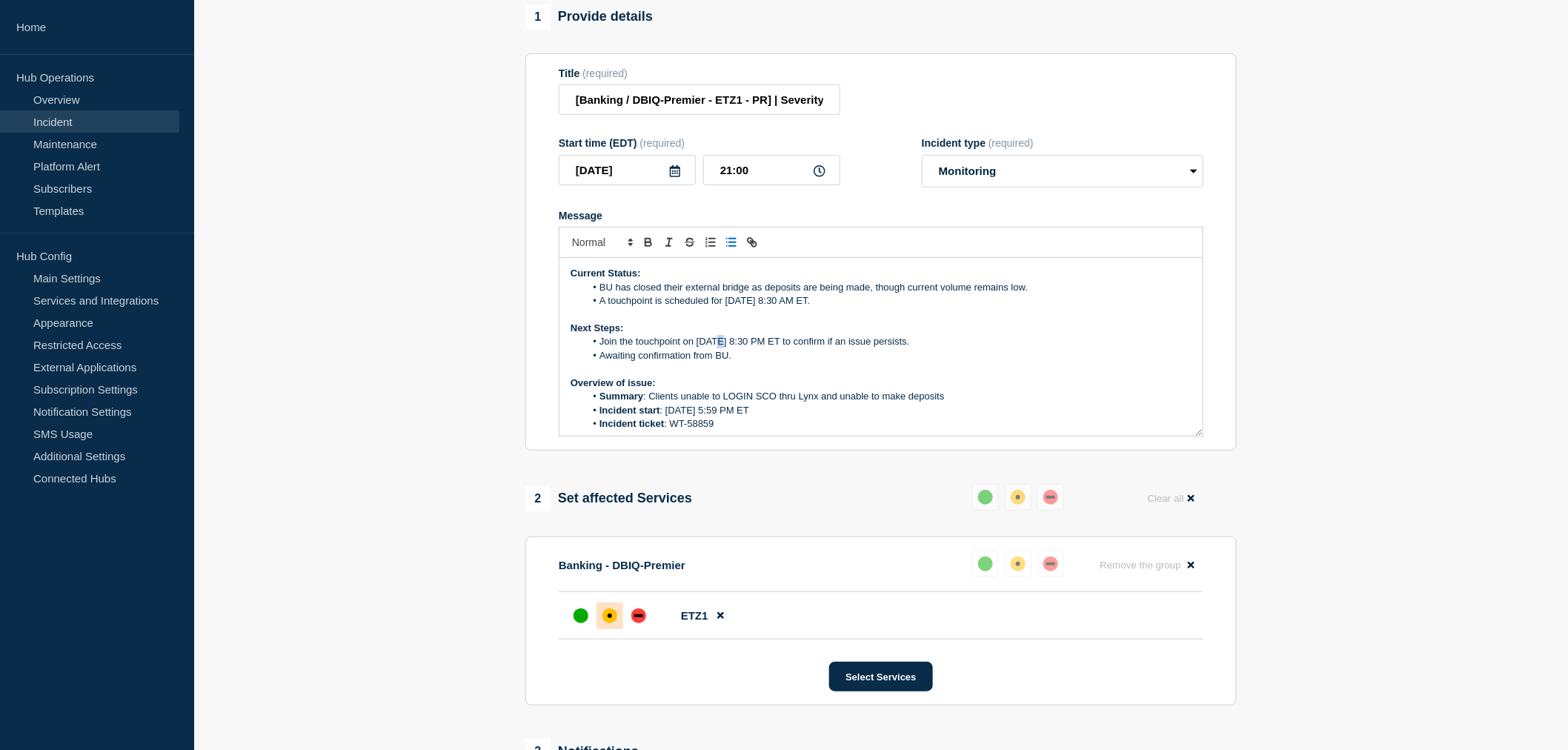
click at [715, 349] on li "Join the touchpoint on 9/10/2025 at 8:30 PM ET to confirm if an issue persists." at bounding box center [889, 341] width 607 height 14
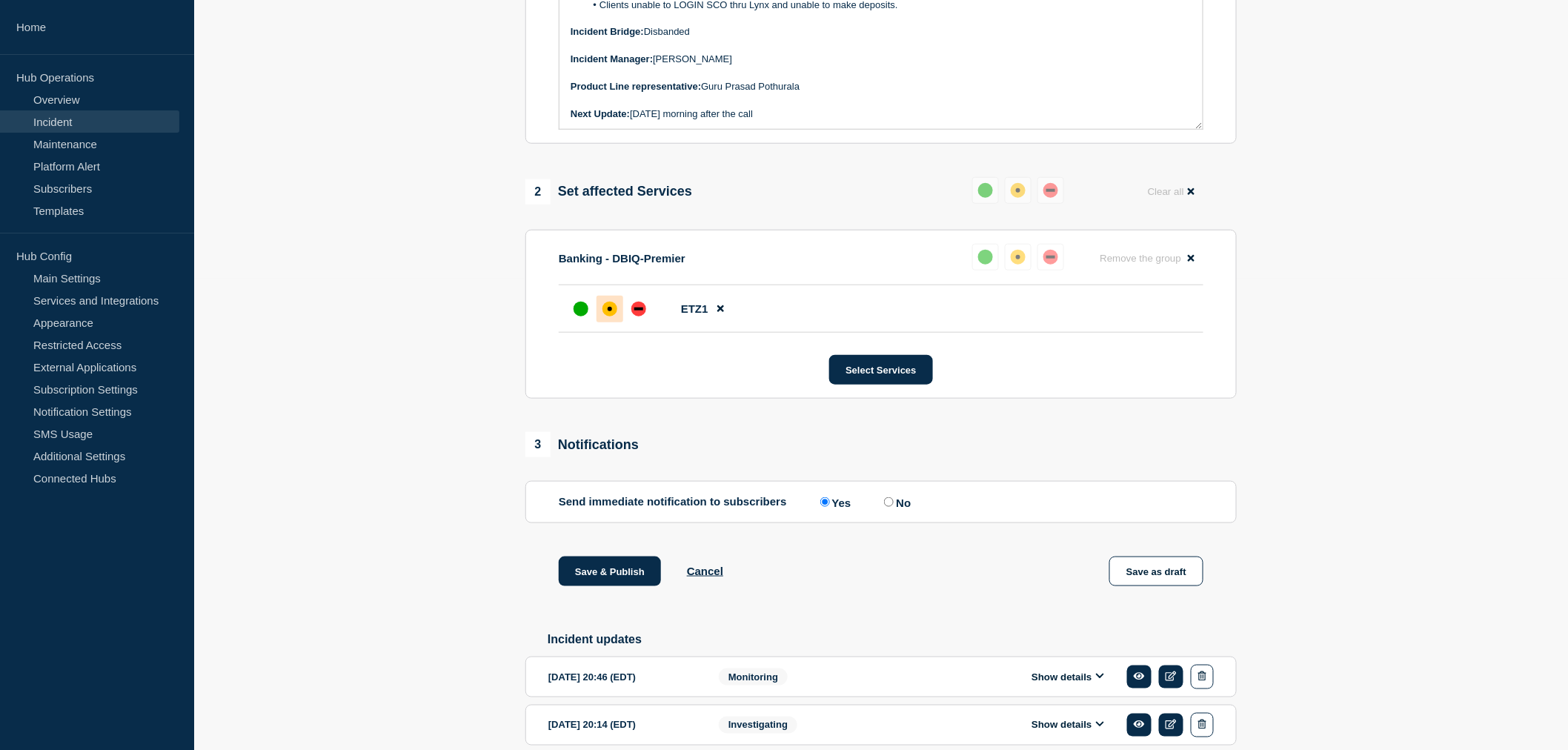
scroll to position [494, 0]
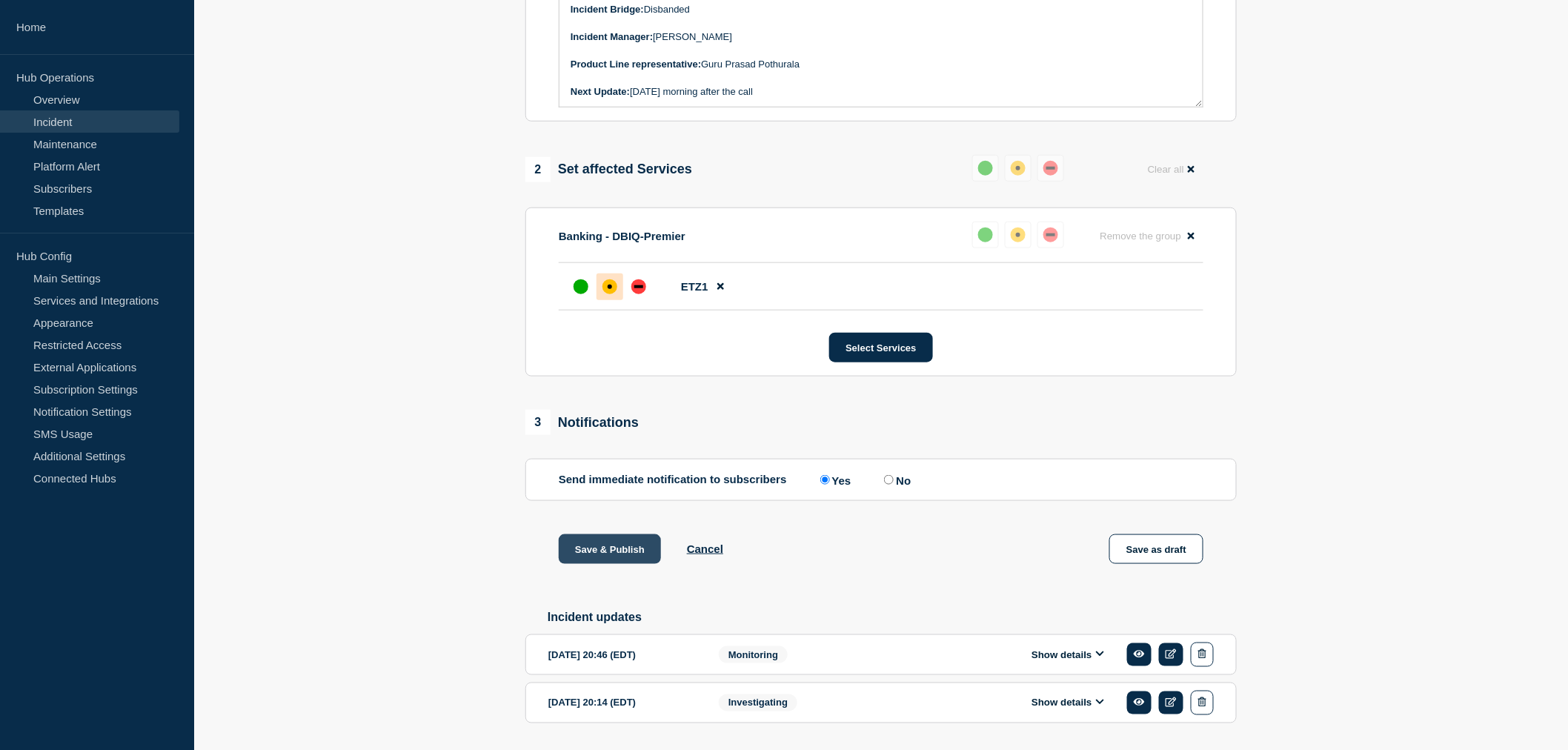
click at [601, 564] on button "Save & Publish" at bounding box center [610, 549] width 102 height 29
